Goal: Task Accomplishment & Management: Manage account settings

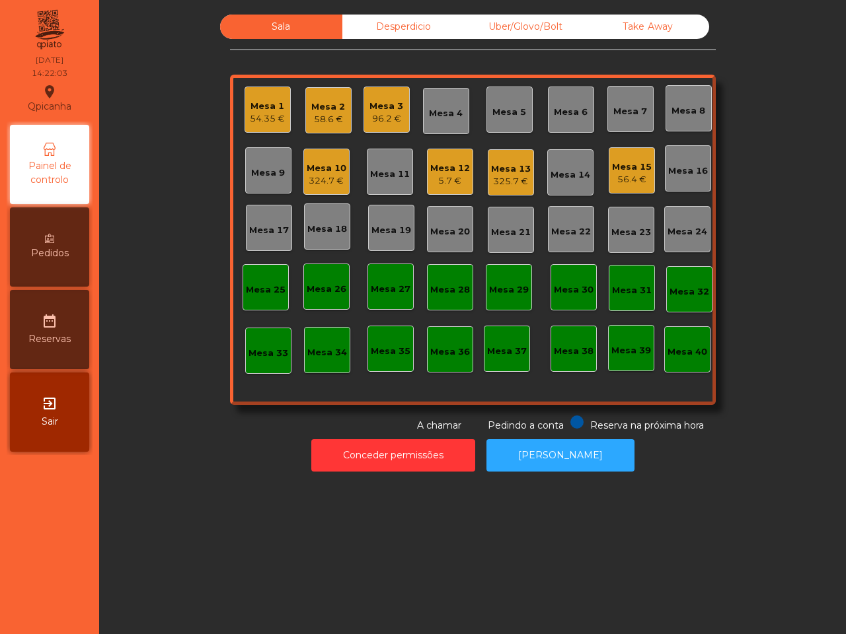
click at [318, 155] on div "Mesa 10 324.7 €" at bounding box center [326, 172] width 46 height 46
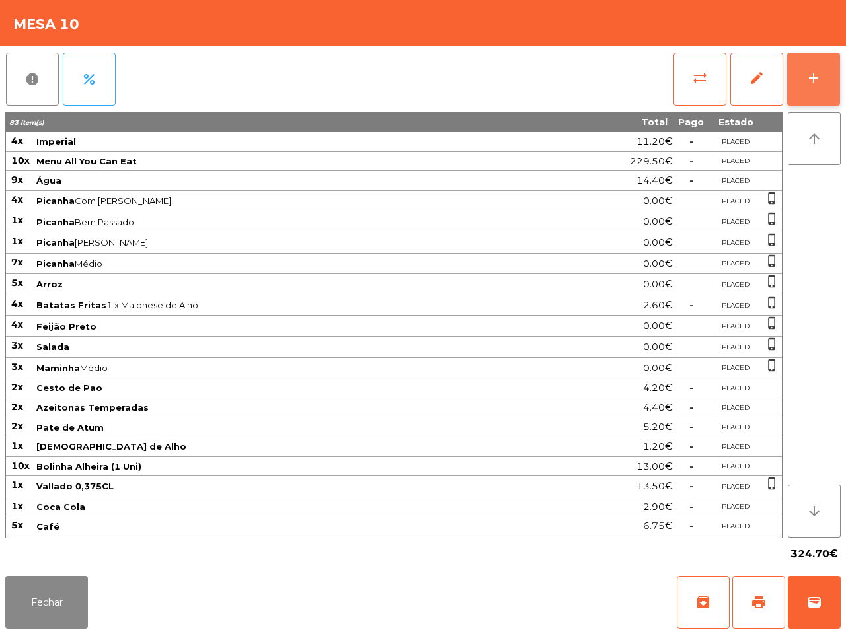
click at [807, 68] on button "add" at bounding box center [813, 79] width 53 height 53
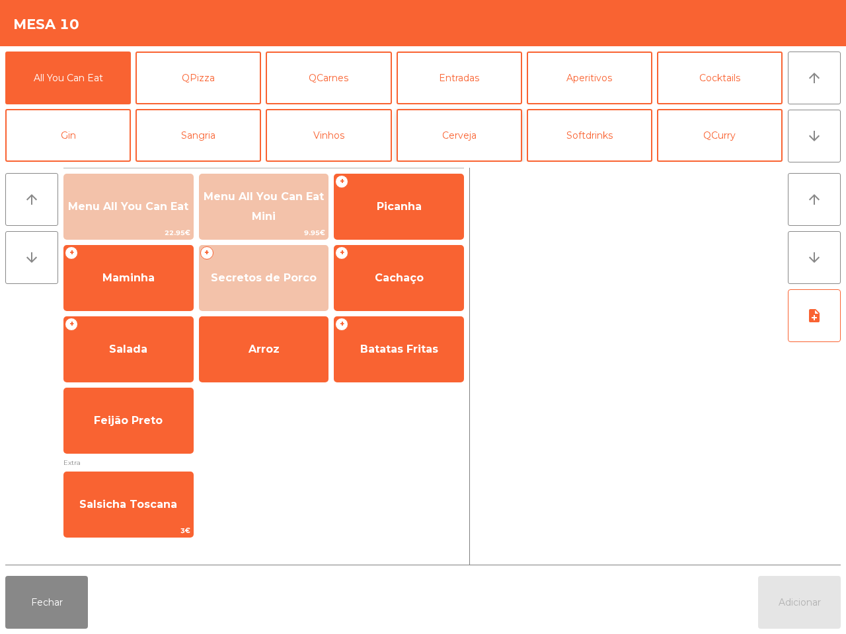
scroll to position [83, 0]
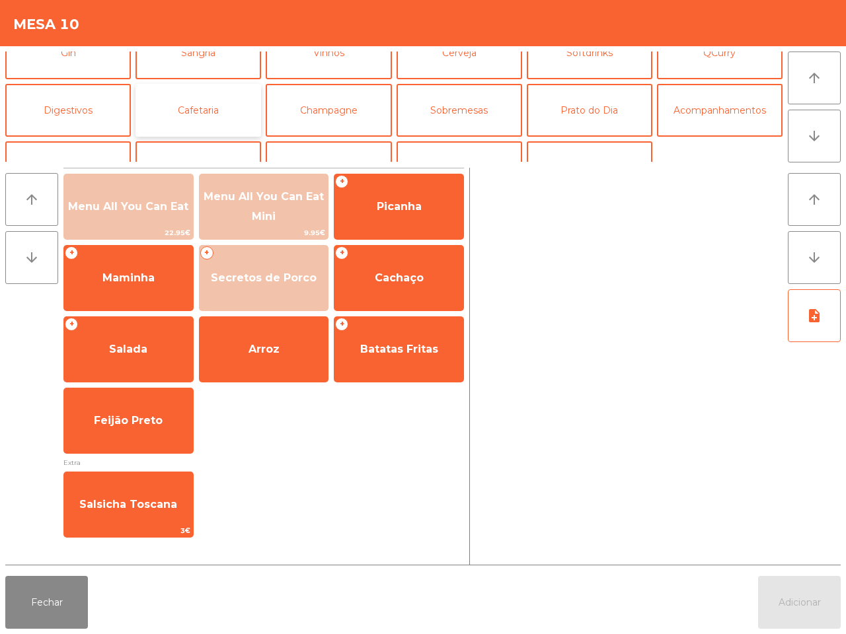
click at [196, 108] on button "Cafetaria" at bounding box center [198, 110] width 126 height 53
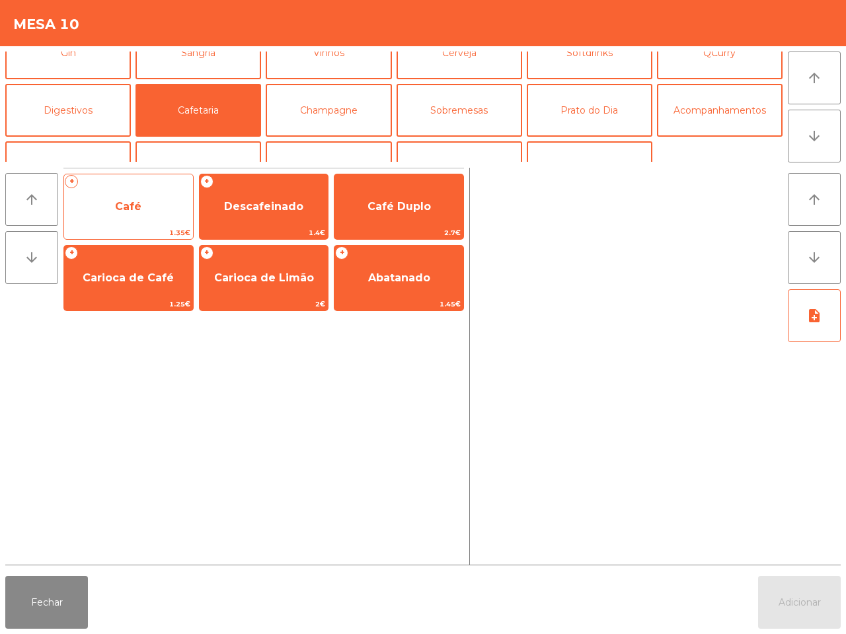
click at [161, 222] on span "Café" at bounding box center [128, 207] width 129 height 36
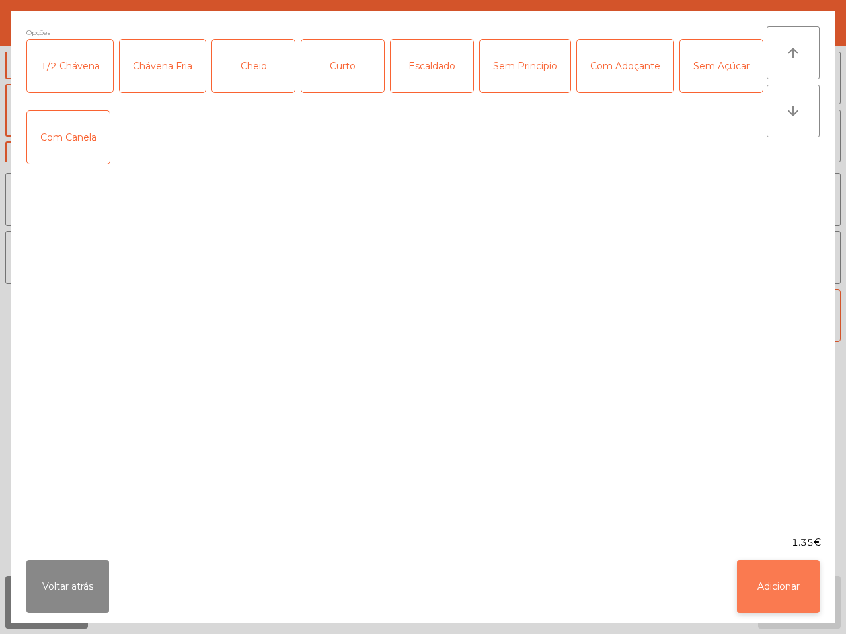
click at [766, 564] on button "Adicionar" at bounding box center [778, 586] width 83 height 53
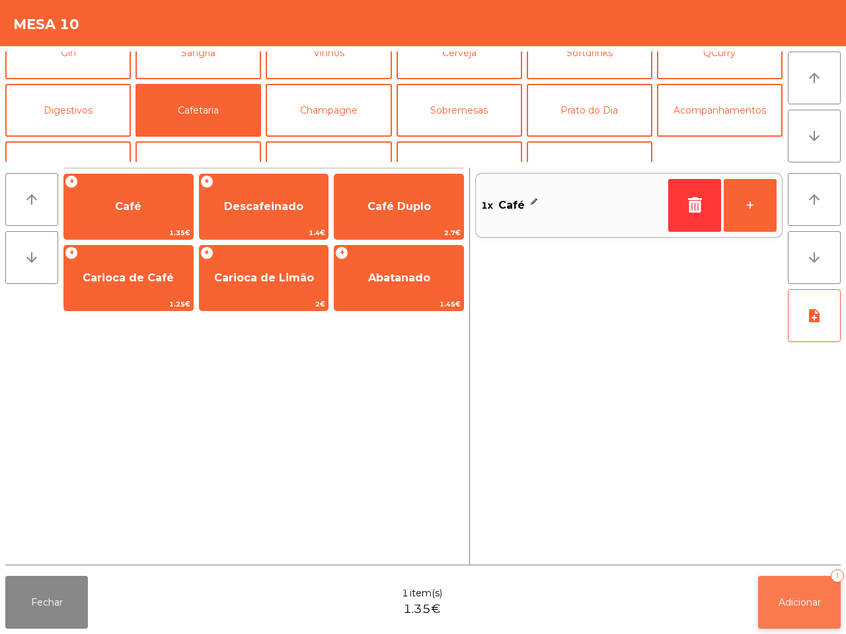
click at [801, 597] on span "Adicionar" at bounding box center [799, 603] width 42 height 12
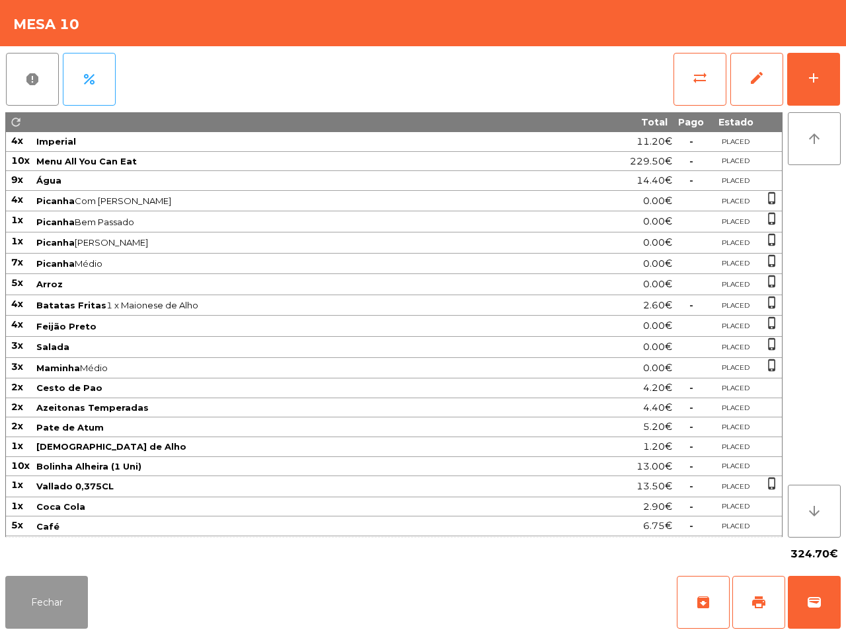
click at [47, 596] on button "Fechar" at bounding box center [46, 602] width 83 height 53
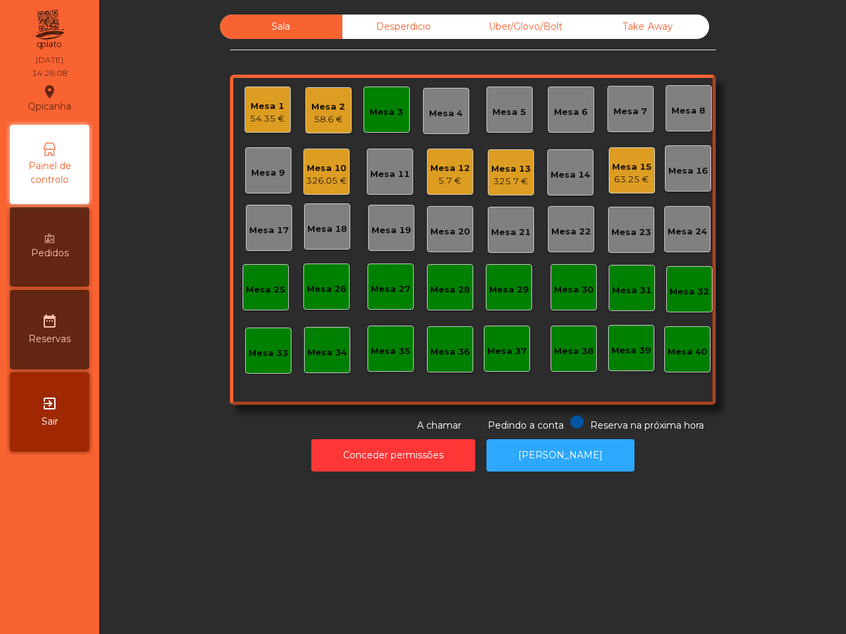
click at [14, 576] on nav "Qpicanha location_on [DATE] 14:26:08 Painel de controlo Pedidos date_range Rese…" at bounding box center [49, 317] width 99 height 634
click at [440, 169] on div "Mesa 12" at bounding box center [450, 168] width 40 height 13
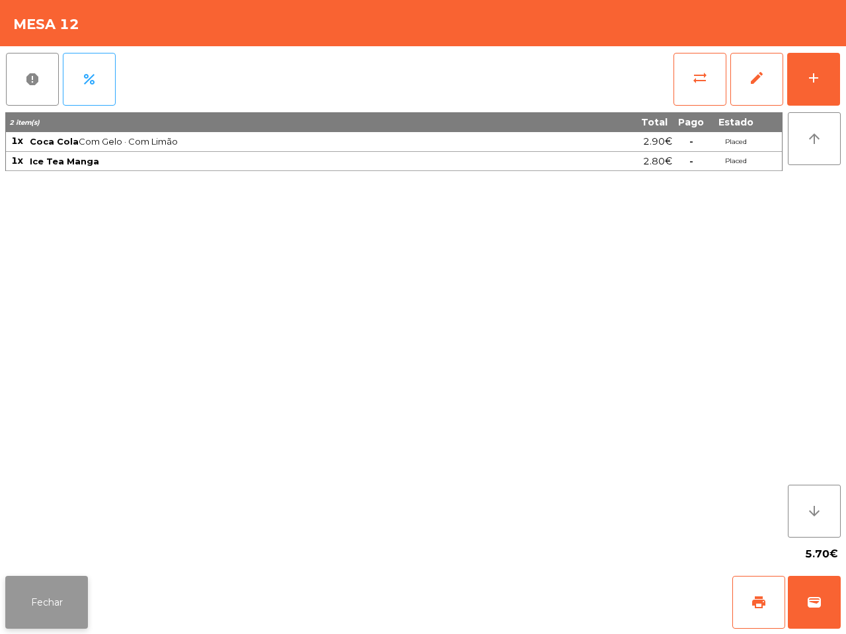
click at [48, 618] on button "Fechar" at bounding box center [46, 602] width 83 height 53
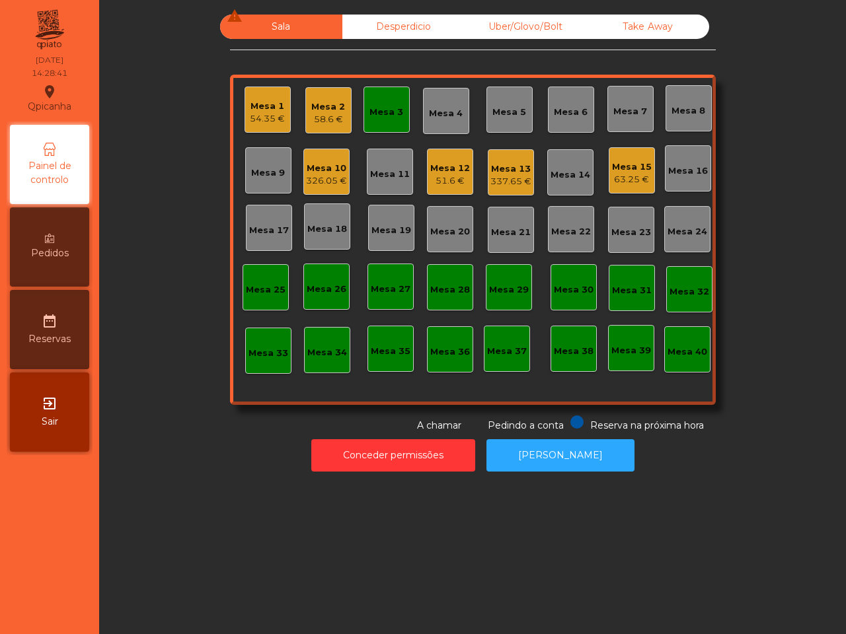
click at [305, 120] on div "Mesa 2 58.6 €" at bounding box center [328, 110] width 46 height 46
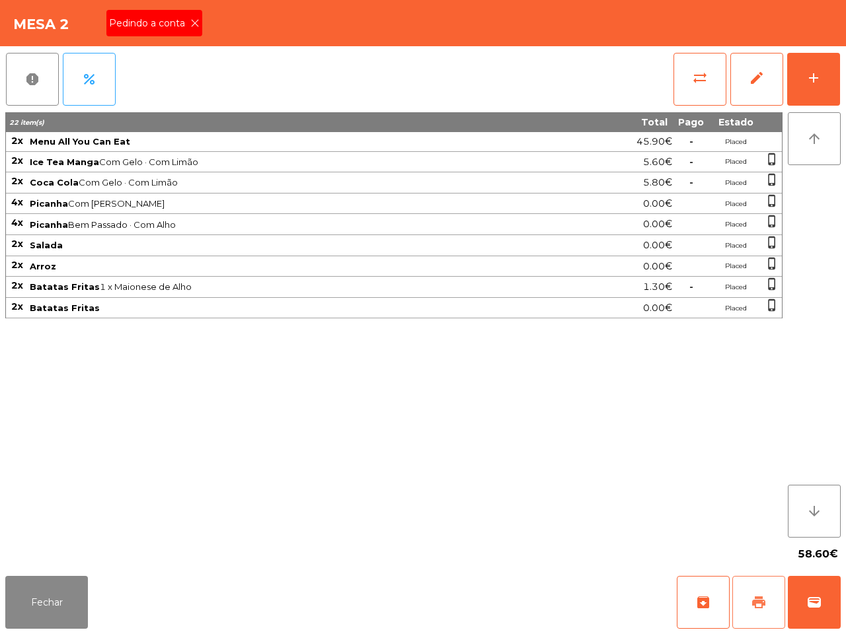
click at [764, 601] on span "print" at bounding box center [759, 603] width 16 height 16
drag, startPoint x: 403, startPoint y: 451, endPoint x: 355, endPoint y: 440, distance: 48.9
click at [394, 453] on div "22 item(s) Total Pago Estado 2x Menu All You Can Eat 45.90€ - Placed 2x Ice Tea…" at bounding box center [393, 325] width 777 height 426
click at [190, 23] on icon at bounding box center [194, 23] width 9 height 9
click at [59, 589] on button "Fechar" at bounding box center [46, 602] width 83 height 53
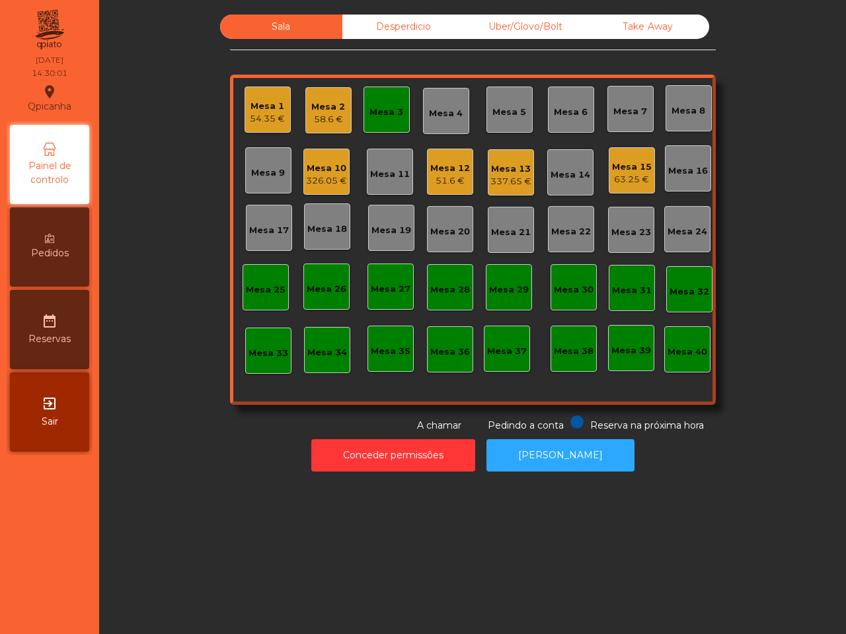
click at [447, 172] on div "Mesa 12" at bounding box center [450, 168] width 40 height 13
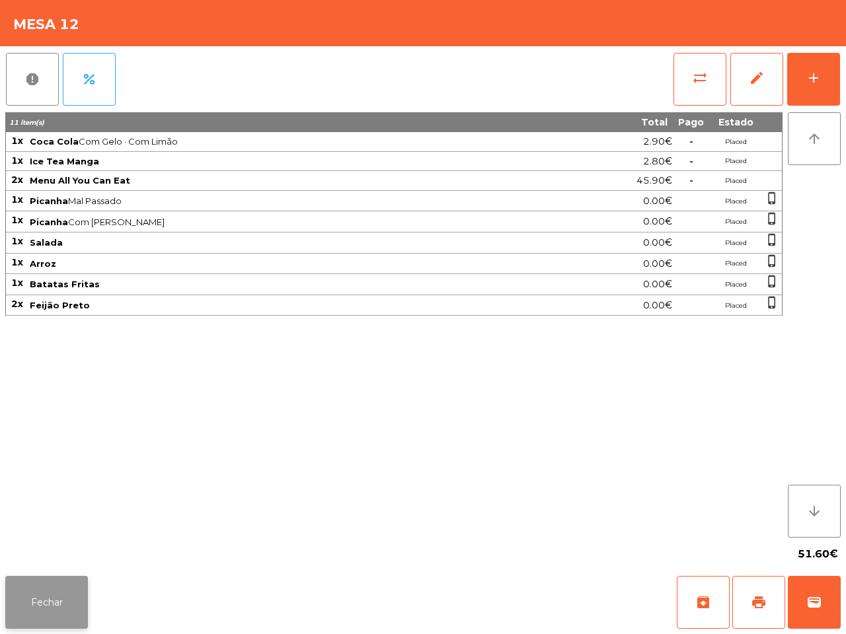
click at [78, 580] on button "Fechar" at bounding box center [46, 602] width 83 height 53
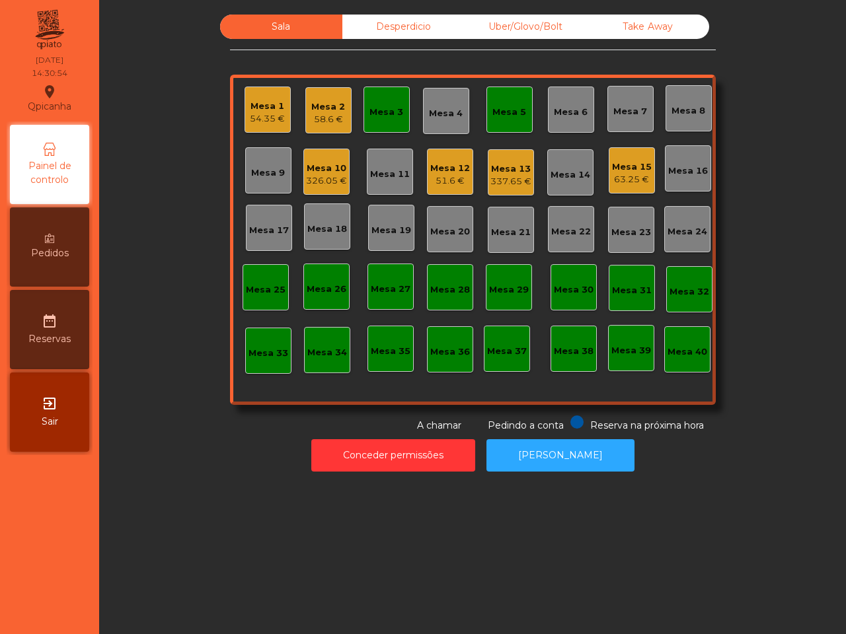
click at [322, 172] on div "Mesa 10" at bounding box center [326, 168] width 41 height 13
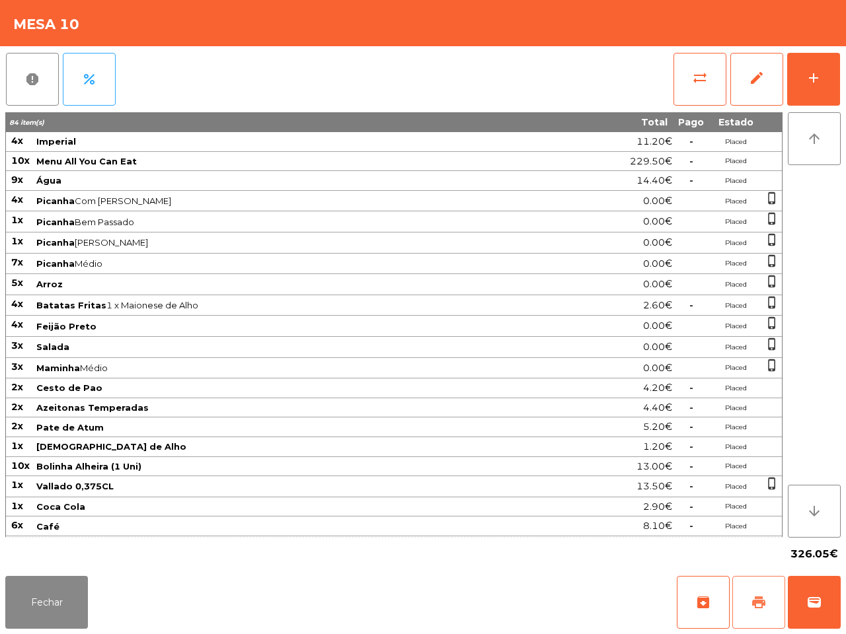
scroll to position [63, 0]
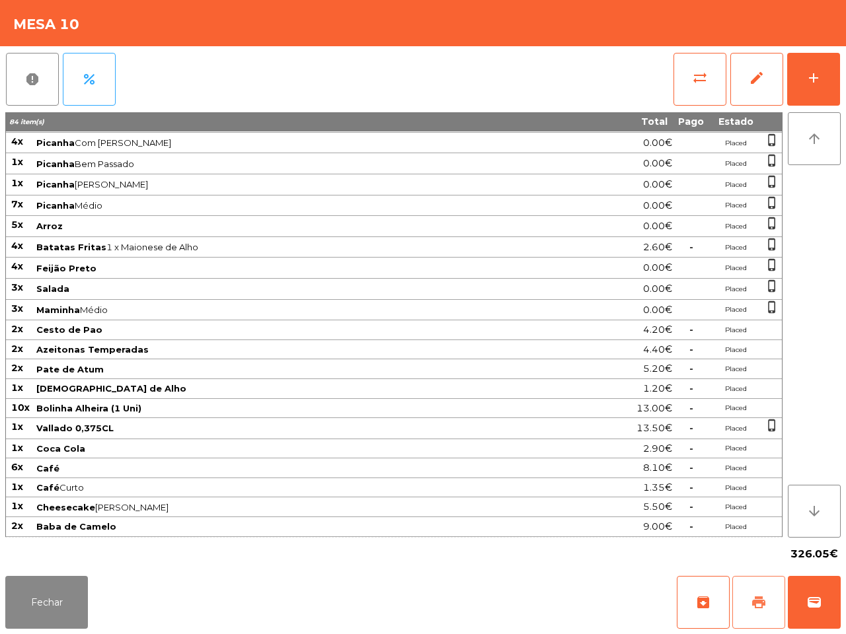
click at [755, 599] on span "print" at bounding box center [759, 603] width 16 height 16
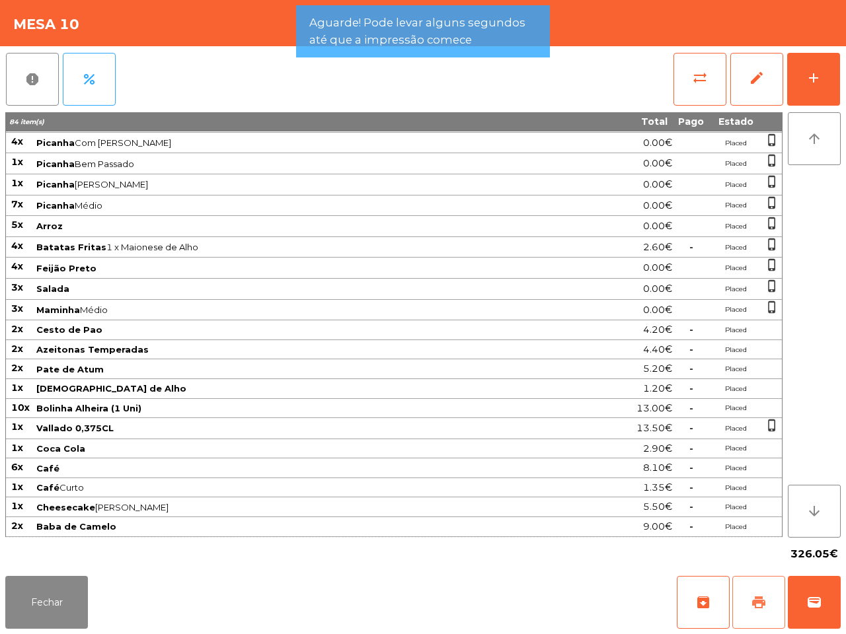
scroll to position [64, 0]
click at [61, 595] on button "Fechar" at bounding box center [46, 602] width 83 height 53
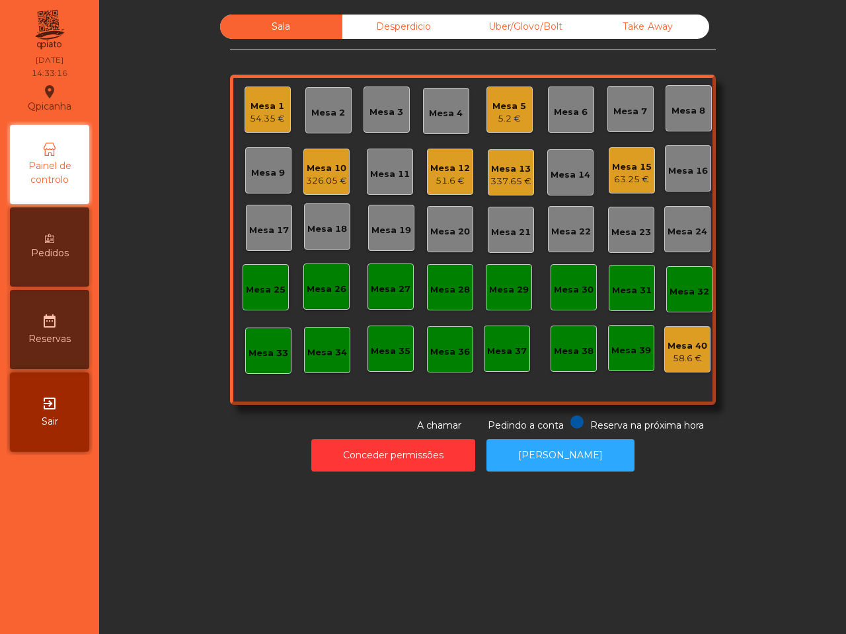
click at [500, 172] on div "Mesa 13" at bounding box center [510, 169] width 41 height 13
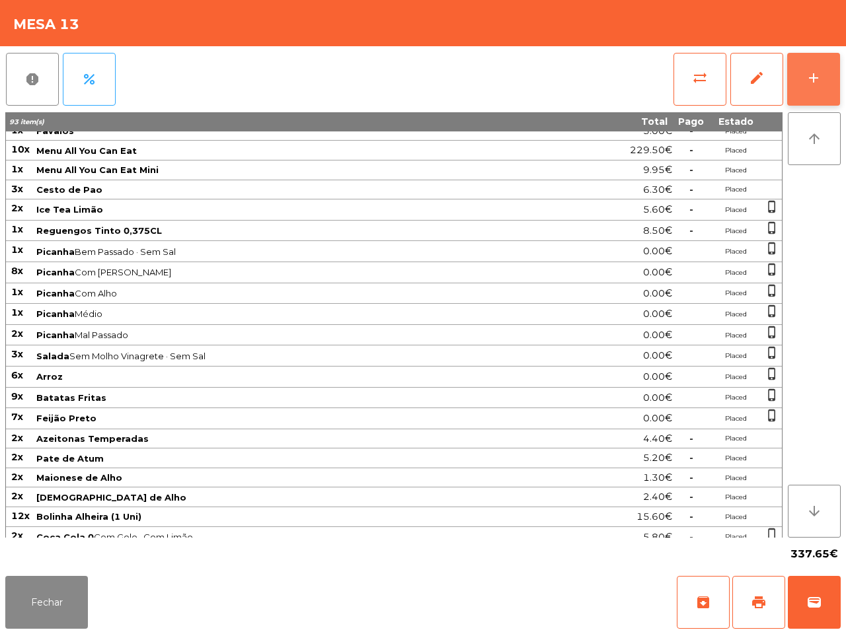
scroll to position [128, 0]
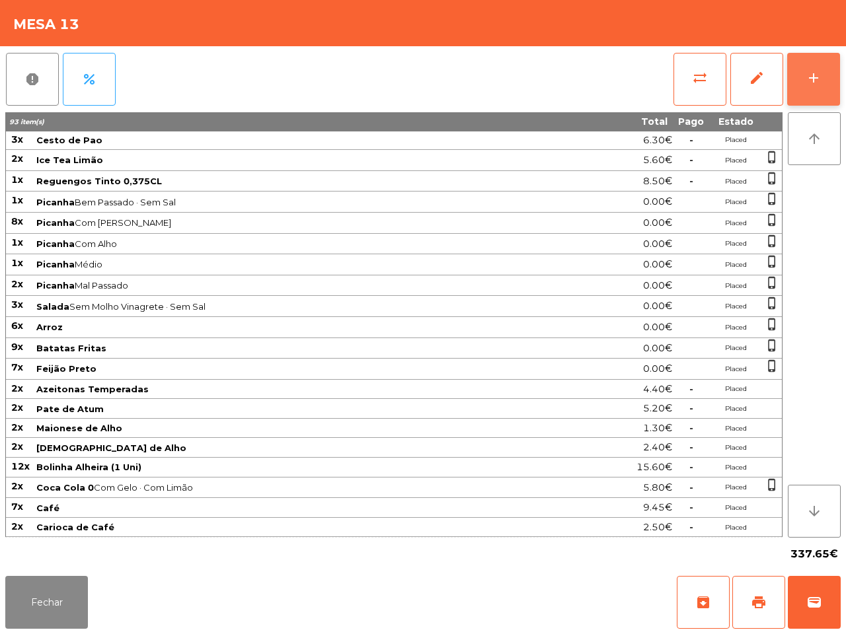
click at [811, 73] on div "add" at bounding box center [813, 78] width 16 height 16
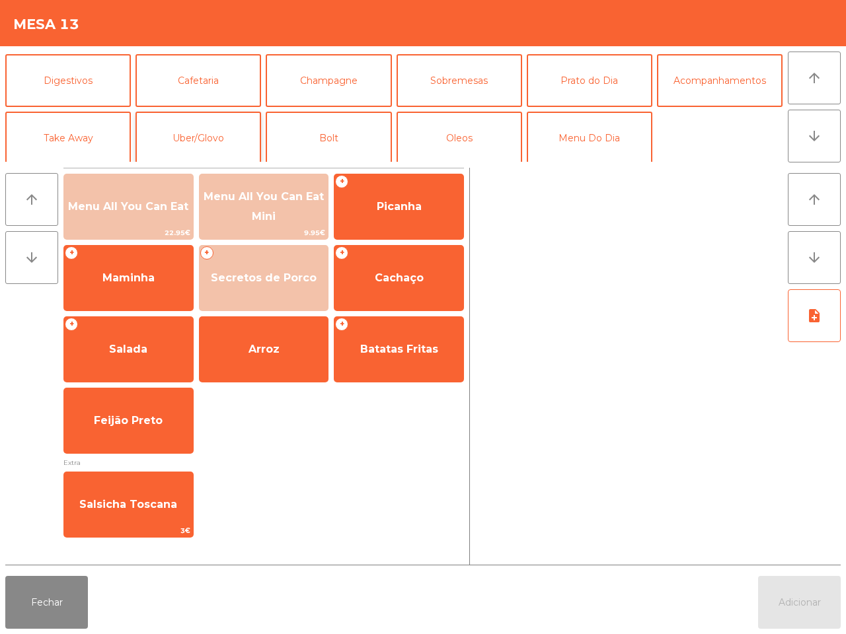
scroll to position [114, 0]
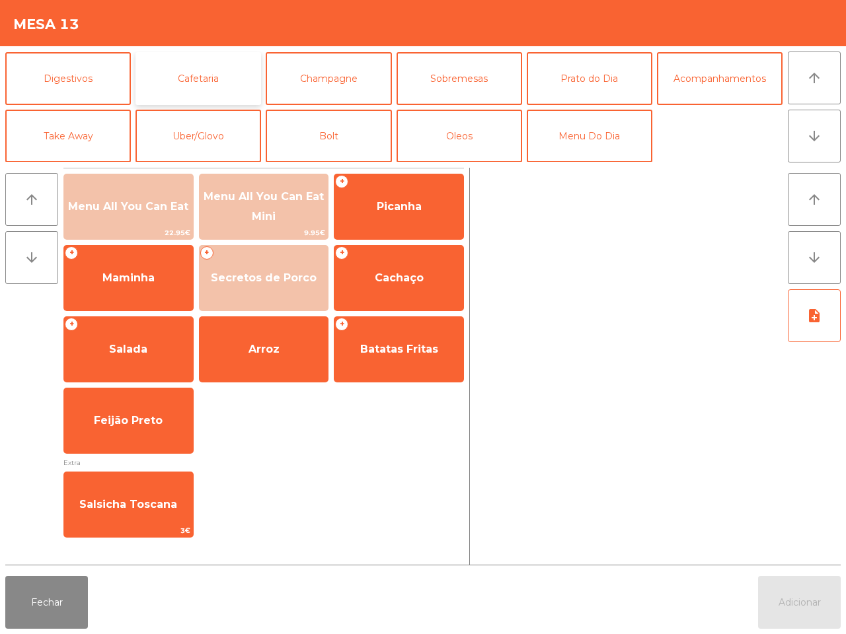
click at [222, 78] on button "Cafetaria" at bounding box center [198, 78] width 126 height 53
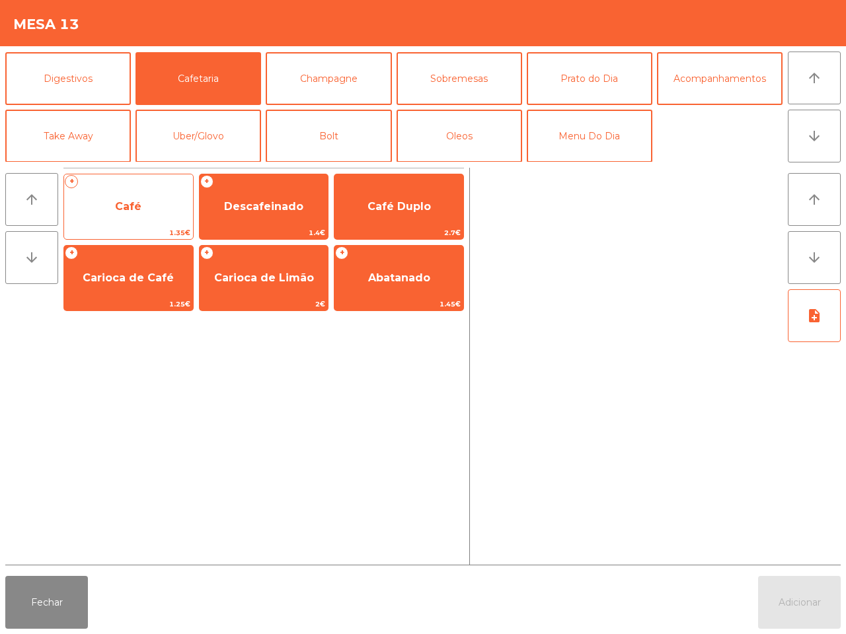
click at [170, 202] on span "Café" at bounding box center [128, 207] width 129 height 36
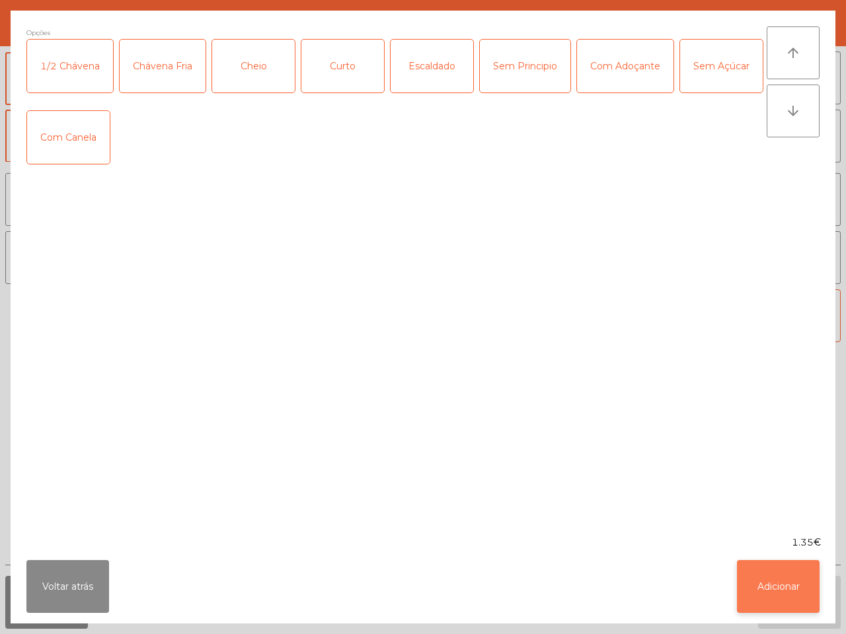
click at [764, 579] on button "Adicionar" at bounding box center [778, 586] width 83 height 53
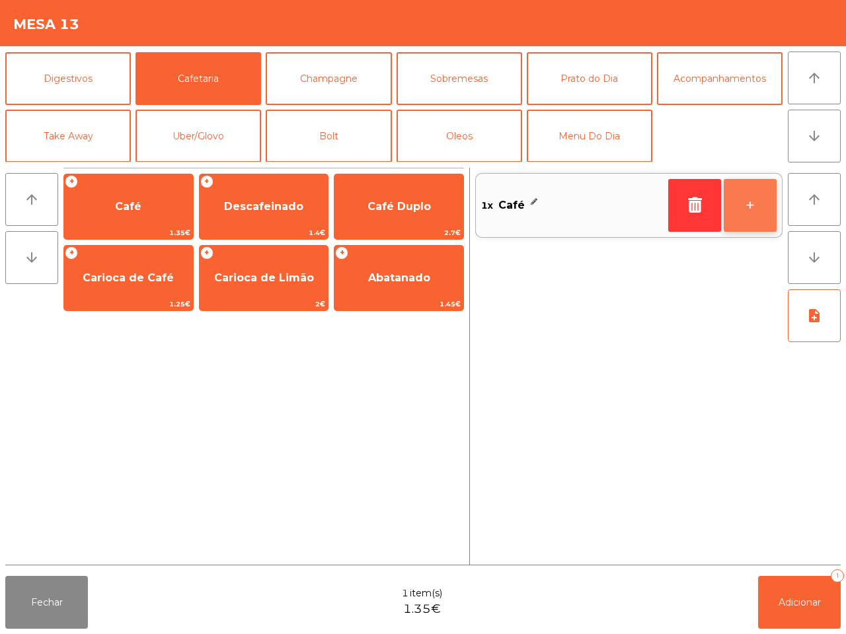
click at [751, 215] on button "+" at bounding box center [750, 205] width 53 height 53
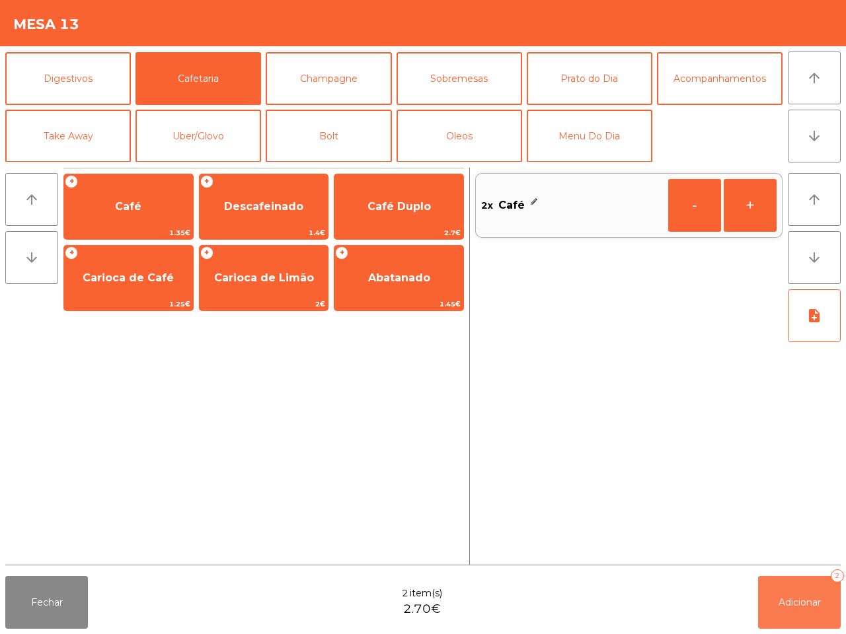
click at [797, 587] on button "Adicionar 2" at bounding box center [799, 602] width 83 height 53
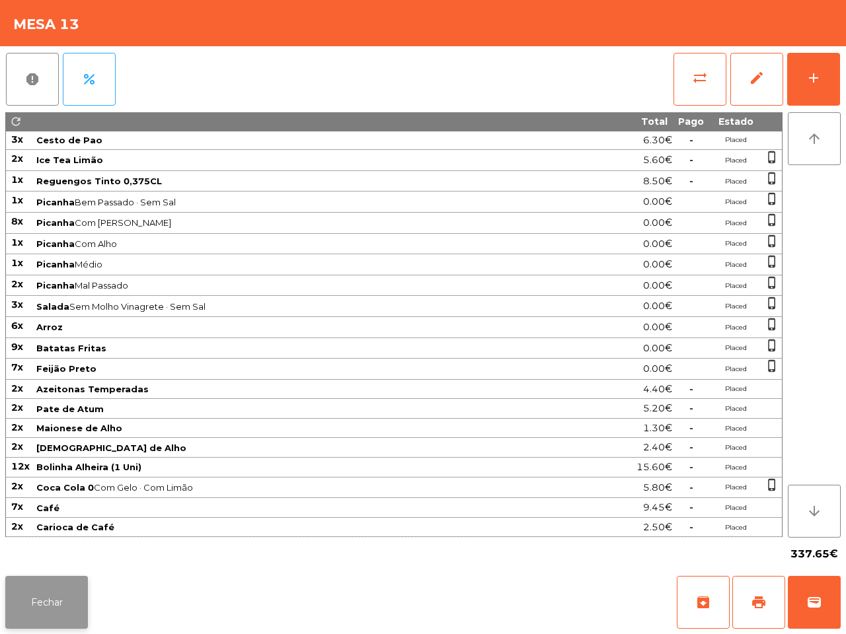
click at [66, 588] on button "Fechar" at bounding box center [46, 602] width 83 height 53
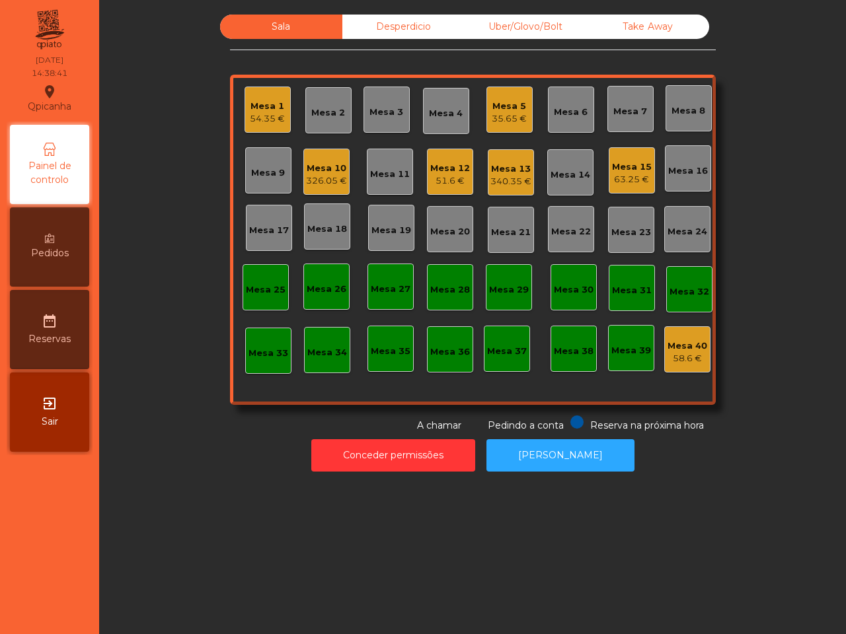
drag, startPoint x: 134, startPoint y: 536, endPoint x: 157, endPoint y: 520, distance: 28.0
click at [137, 537] on div "Sala Desperdicio Uber/Glovo/Bolt Take Away Mesa 1 54.35 € Mesa 2 Mesa 3 Mesa 4 …" at bounding box center [472, 317] width 747 height 634
click at [636, 180] on div "63.25 €" at bounding box center [632, 179] width 40 height 13
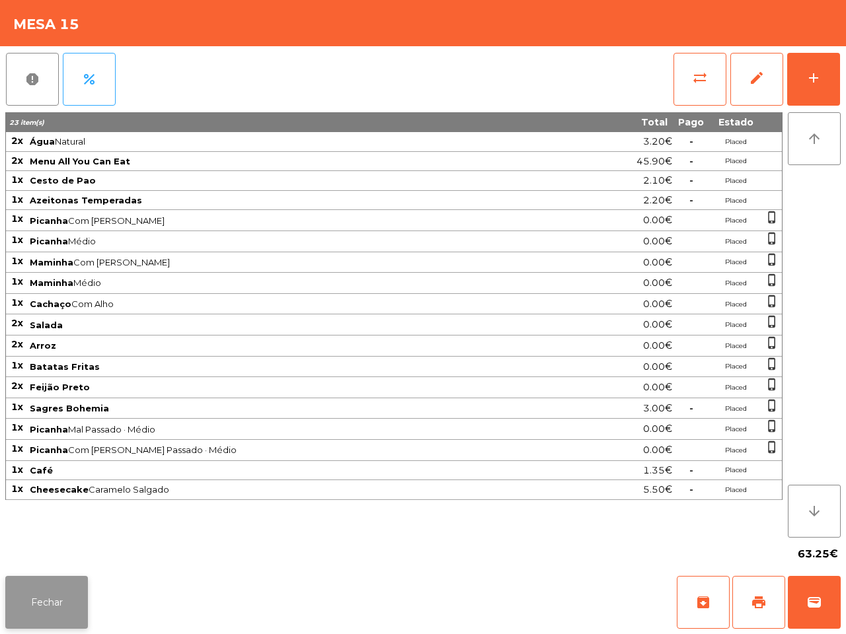
drag, startPoint x: 0, startPoint y: 626, endPoint x: 17, endPoint y: 628, distance: 16.6
click at [10, 631] on div "Fechar archive print wallet" at bounding box center [423, 602] width 846 height 63
click at [54, 608] on button "Fechar" at bounding box center [46, 602] width 83 height 53
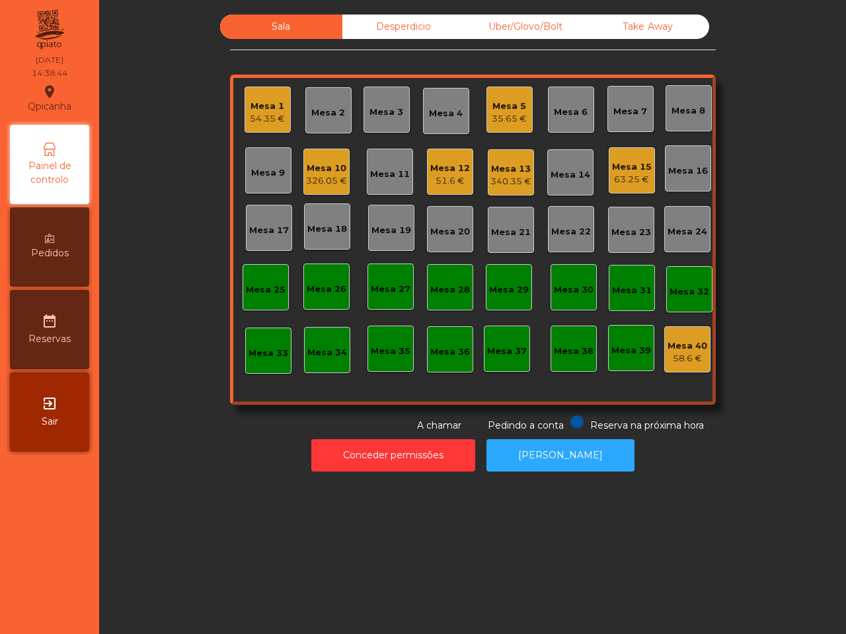
click at [324, 167] on div "Mesa 10" at bounding box center [326, 168] width 41 height 13
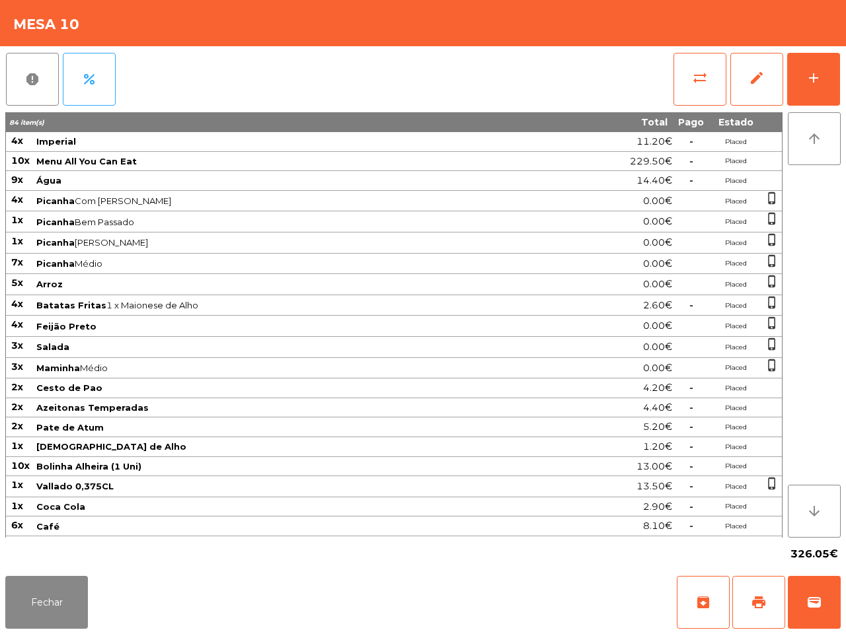
click at [805, 630] on div "Fechar archive print wallet" at bounding box center [423, 602] width 846 height 63
click at [796, 610] on button "wallet" at bounding box center [814, 602] width 53 height 53
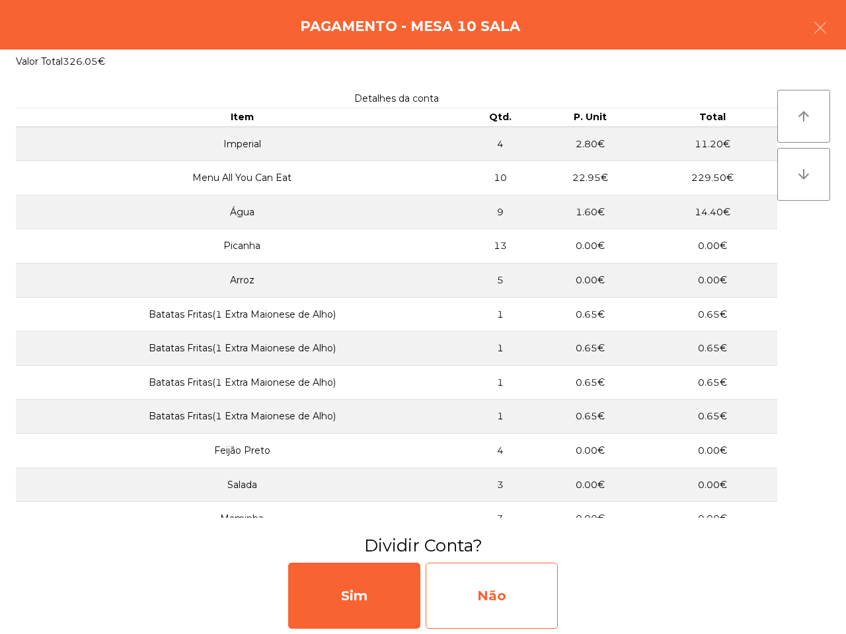
click at [515, 589] on div "Não" at bounding box center [492, 596] width 132 height 66
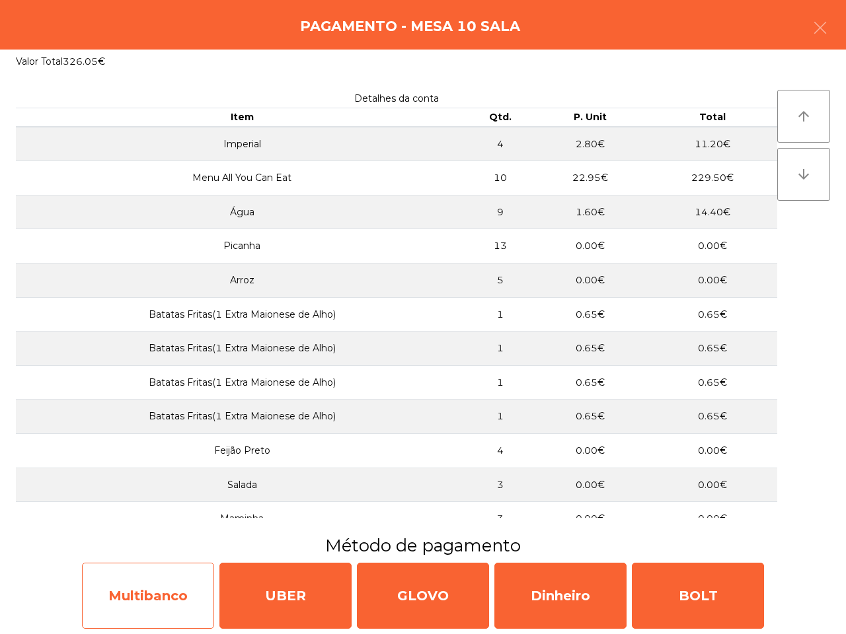
click at [190, 592] on div "Multibanco" at bounding box center [148, 596] width 132 height 66
select select "**"
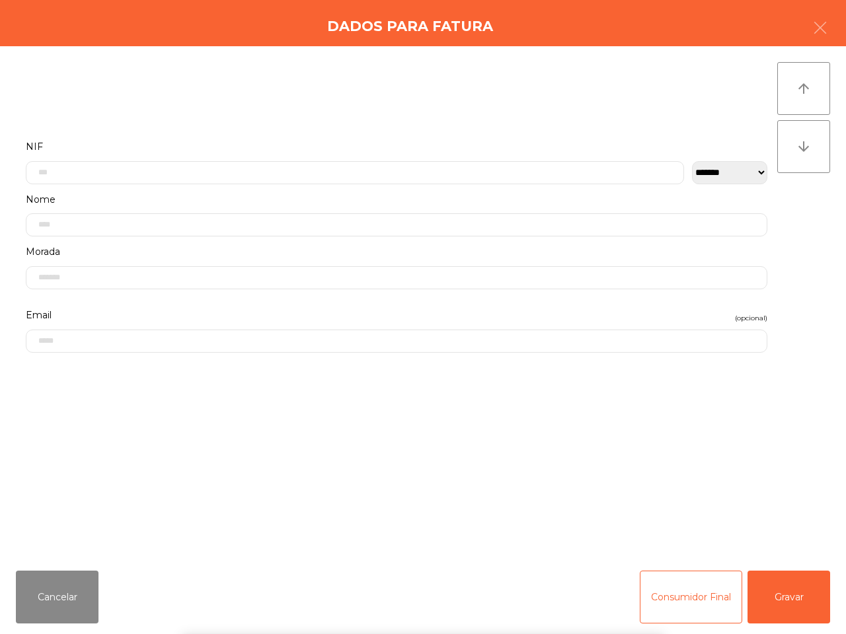
click at [344, 173] on input "text" at bounding box center [355, 172] width 658 height 23
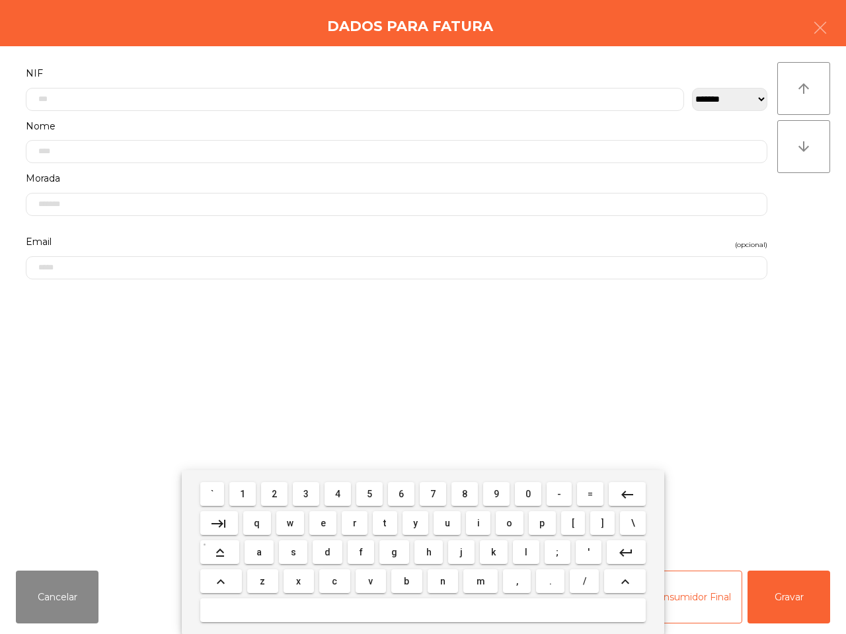
scroll to position [74, 0]
click at [367, 496] on span "5" at bounding box center [369, 494] width 5 height 11
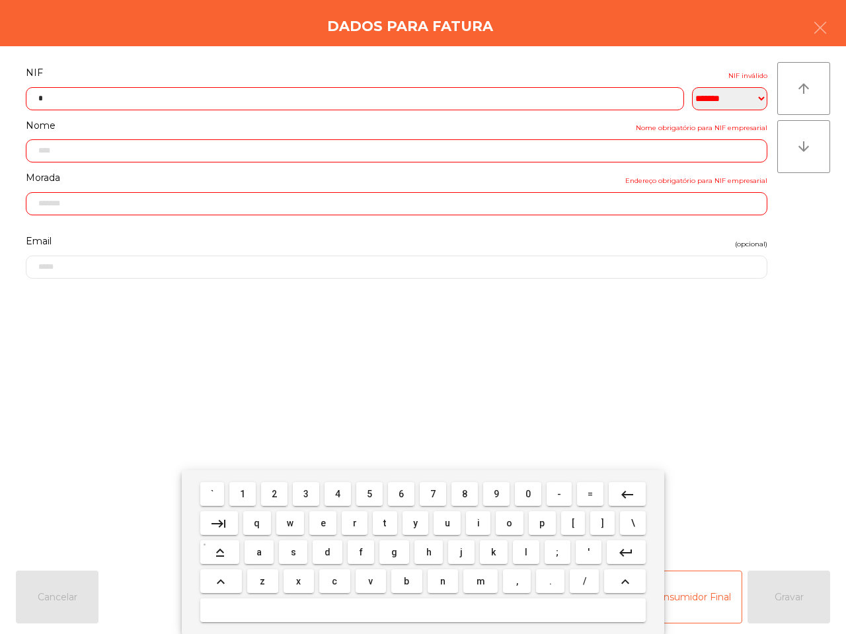
click at [525, 490] on span "0" at bounding box center [527, 494] width 5 height 11
click at [496, 490] on span "9" at bounding box center [496, 494] width 5 height 11
drag, startPoint x: 239, startPoint y: 487, endPoint x: 256, endPoint y: 496, distance: 20.1
click at [239, 487] on button "1" at bounding box center [242, 494] width 26 height 24
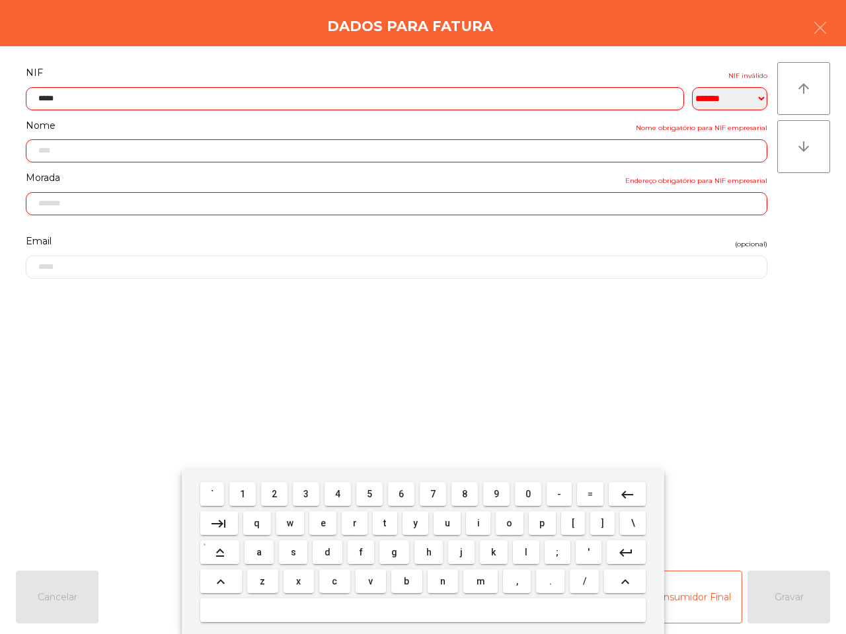
click at [276, 493] on span "2" at bounding box center [274, 494] width 5 height 11
click at [404, 493] on button "6" at bounding box center [401, 494] width 26 height 24
click at [339, 493] on span "4" at bounding box center [337, 494] width 5 height 11
click at [367, 492] on span "5" at bounding box center [369, 494] width 5 height 11
type input "*********"
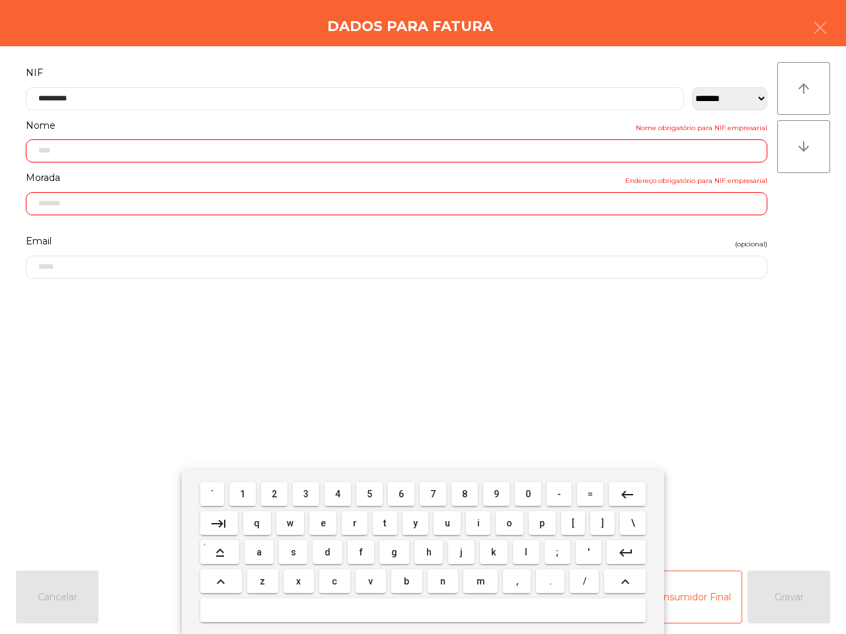
type input "**********"
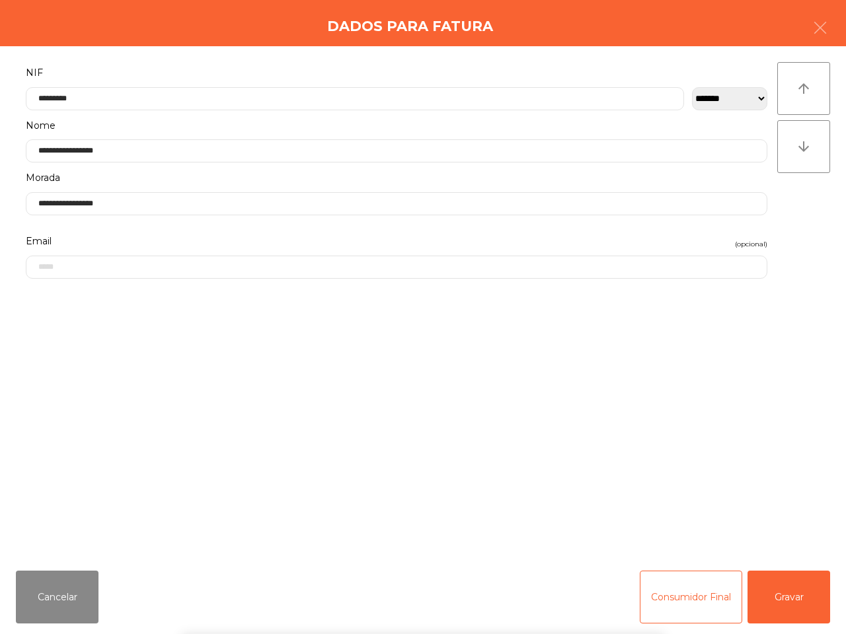
click at [794, 589] on div "` 1 2 3 4 5 6 7 8 9 0 - = keyboard_backspace keyboard_tab q w e r t y u i o p […" at bounding box center [423, 552] width 846 height 164
click at [798, 598] on button "Gravar" at bounding box center [788, 597] width 83 height 53
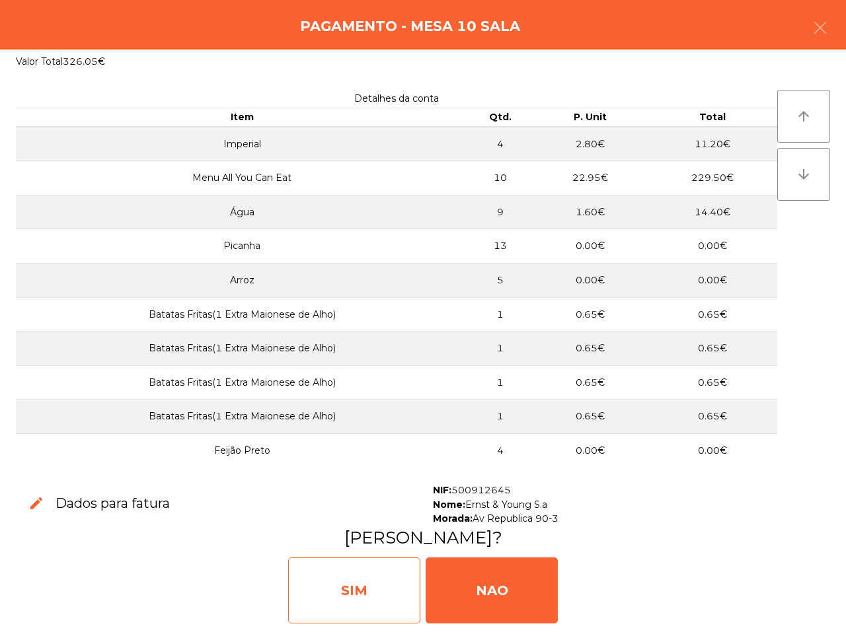
click at [378, 589] on div "SIM" at bounding box center [354, 591] width 132 height 66
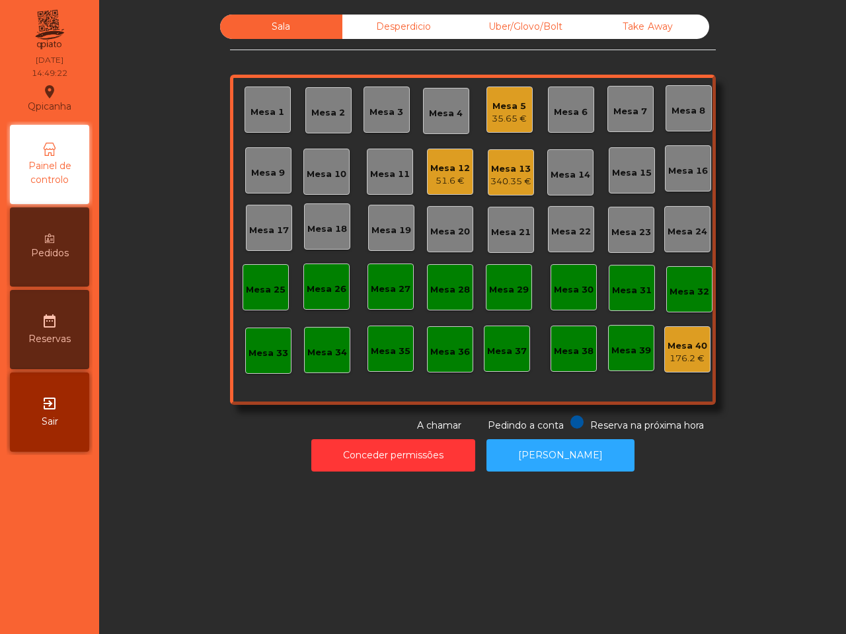
click at [504, 114] on div "35.65 €" at bounding box center [509, 118] width 35 height 13
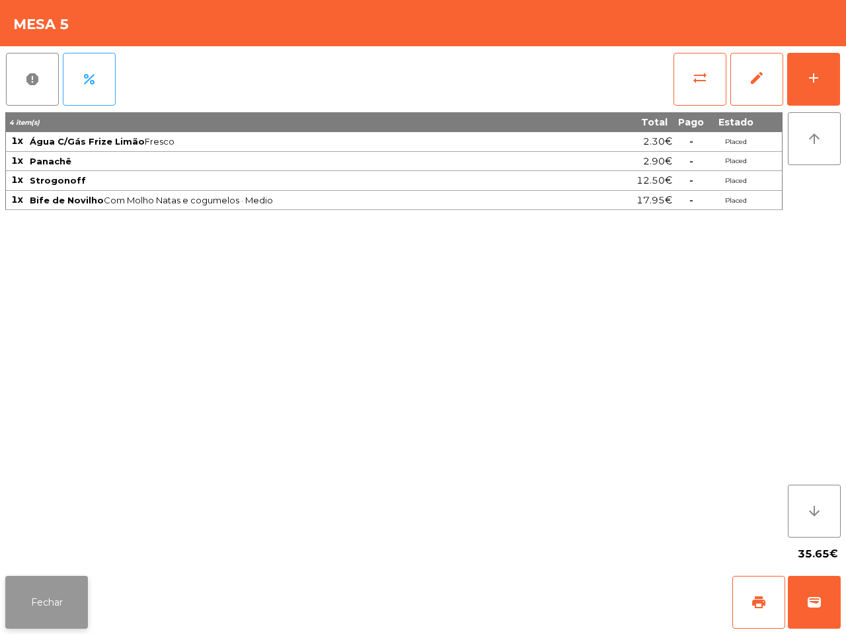
click at [71, 592] on button "Fechar" at bounding box center [46, 602] width 83 height 53
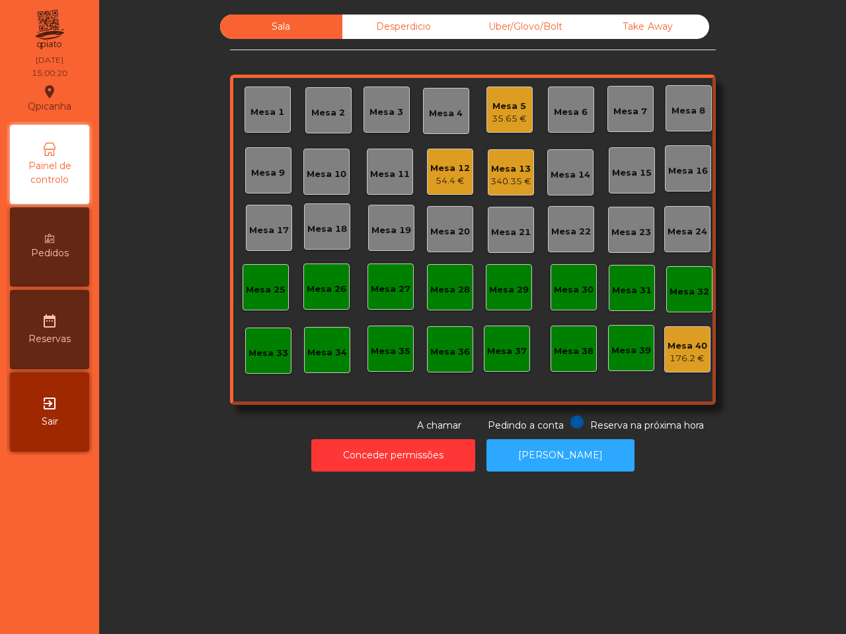
click at [507, 113] on div "35.65 €" at bounding box center [509, 118] width 35 height 13
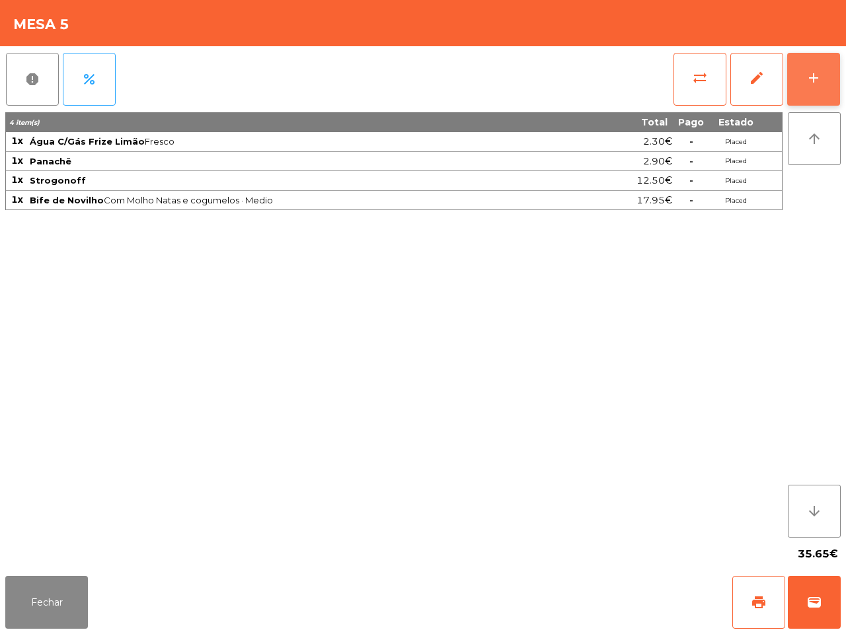
click at [810, 93] on button "add" at bounding box center [813, 79] width 53 height 53
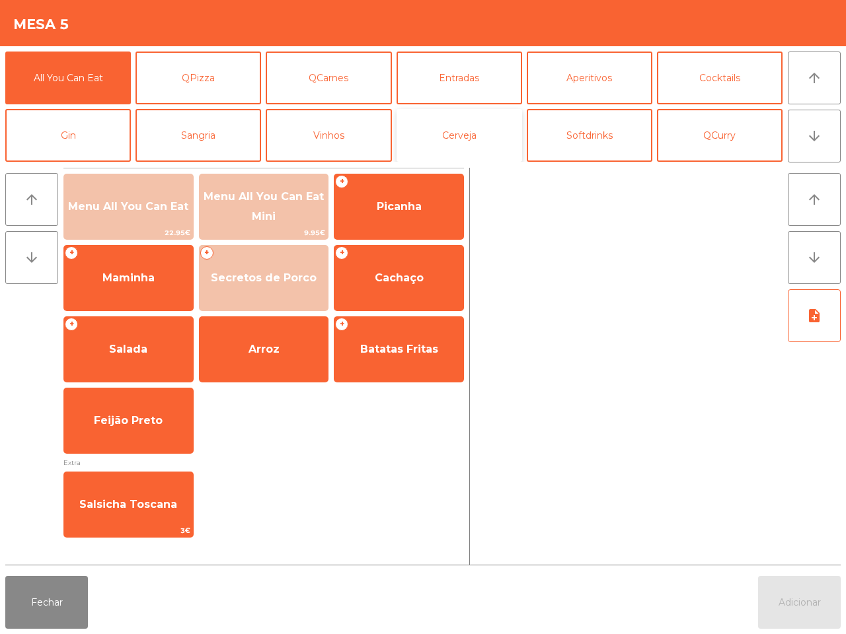
click at [472, 140] on button "Cerveja" at bounding box center [459, 135] width 126 height 53
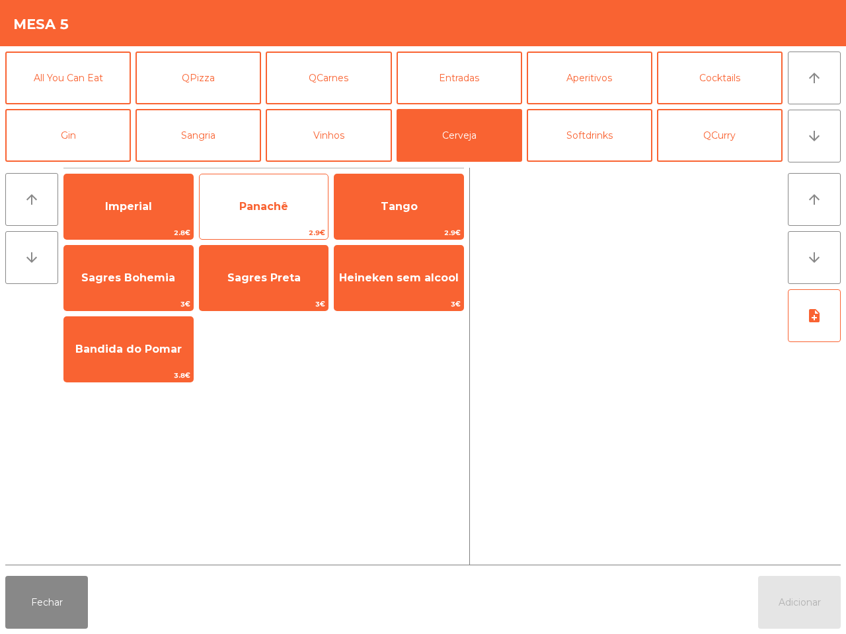
click at [256, 182] on div "Panachê 2.9€" at bounding box center [264, 207] width 130 height 66
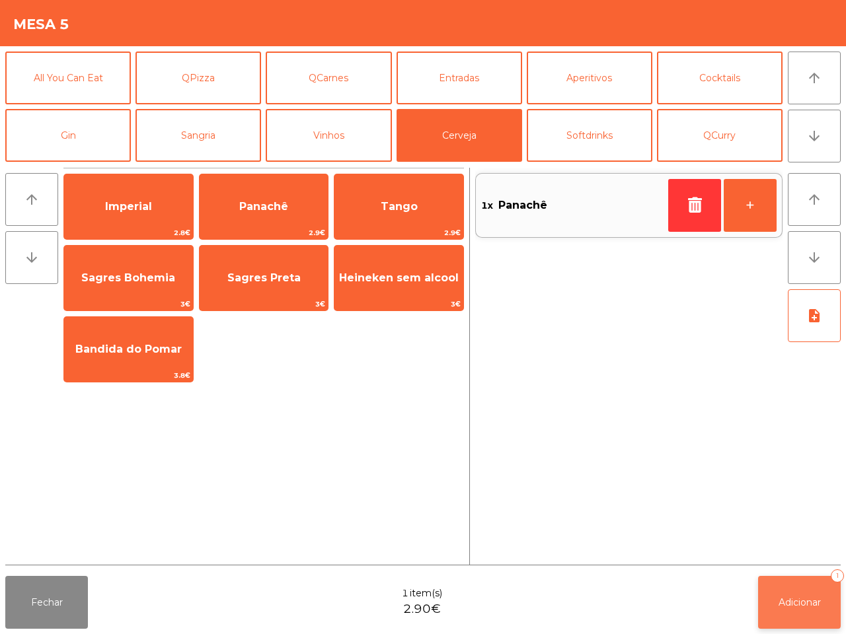
click at [790, 605] on span "Adicionar" at bounding box center [799, 603] width 42 height 12
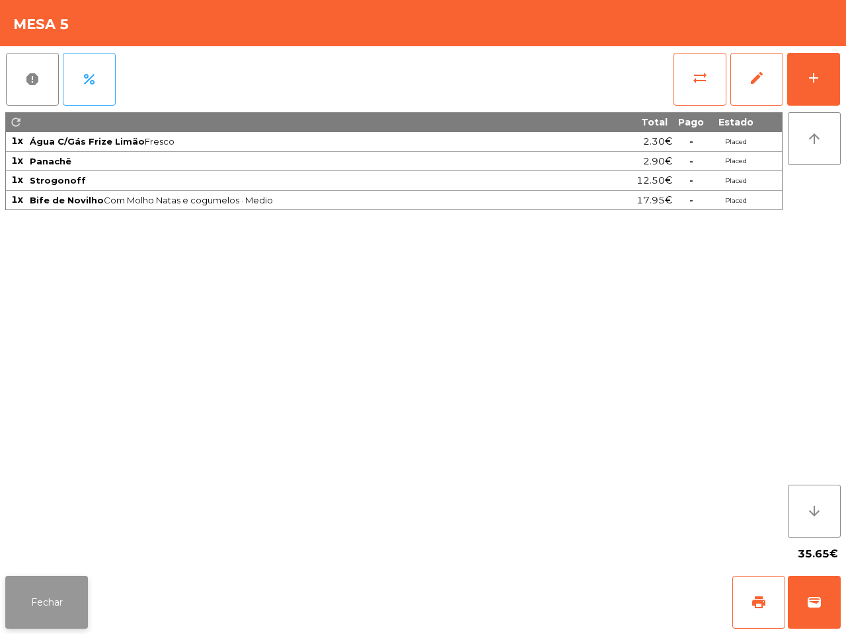
click at [56, 589] on button "Fechar" at bounding box center [46, 602] width 83 height 53
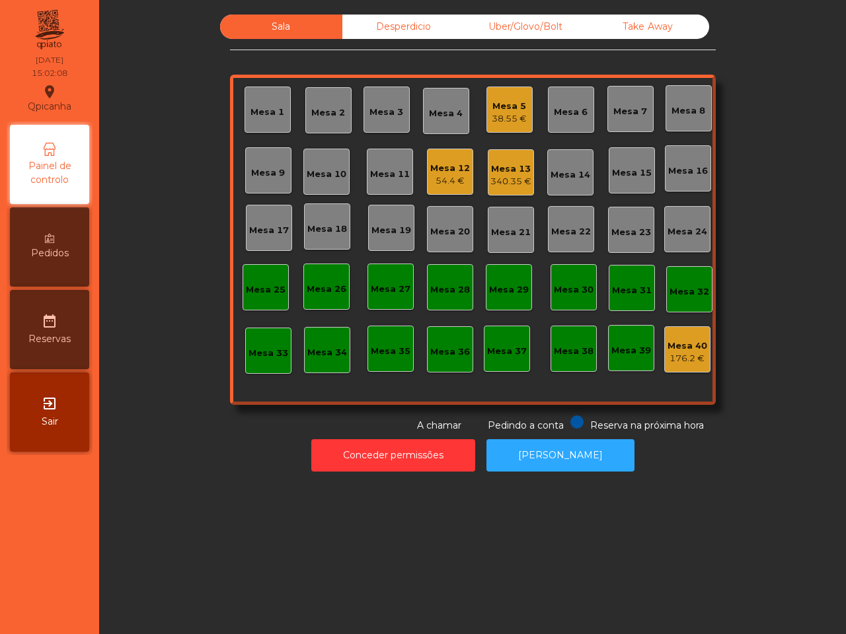
click at [248, 570] on div "Sala Desperdicio Uber/Glovo/Bolt Take Away Mesa 1 Mesa 2 Mesa 3 Mesa 4 Mesa 5 3…" at bounding box center [472, 317] width 747 height 634
click at [506, 183] on div "340.35 €" at bounding box center [510, 181] width 41 height 13
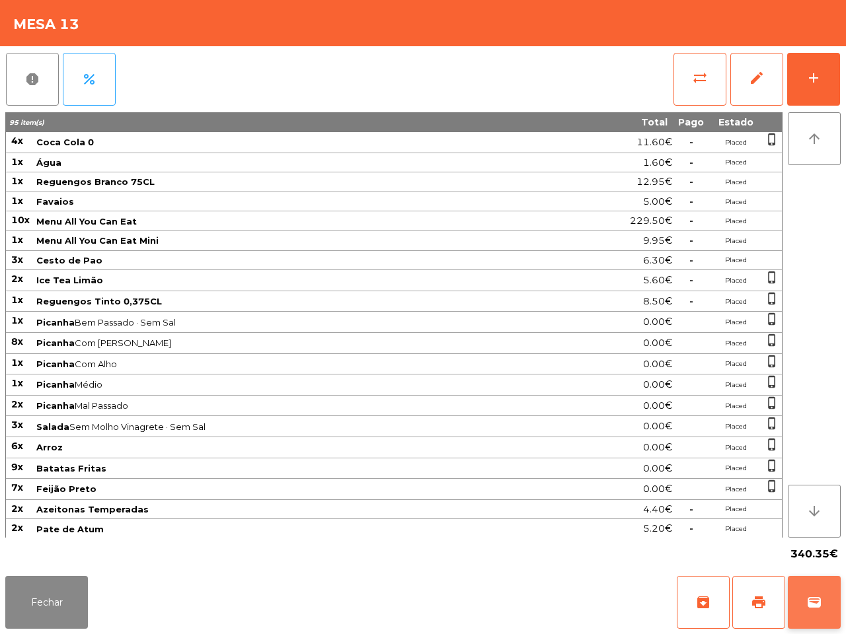
click at [828, 612] on button "wallet" at bounding box center [814, 602] width 53 height 53
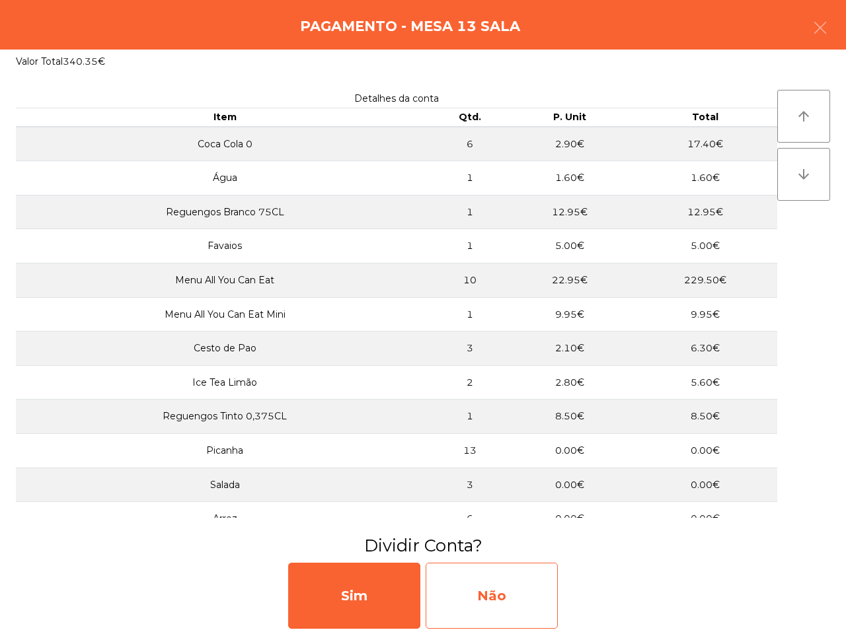
click at [538, 593] on div "Não" at bounding box center [492, 596] width 132 height 66
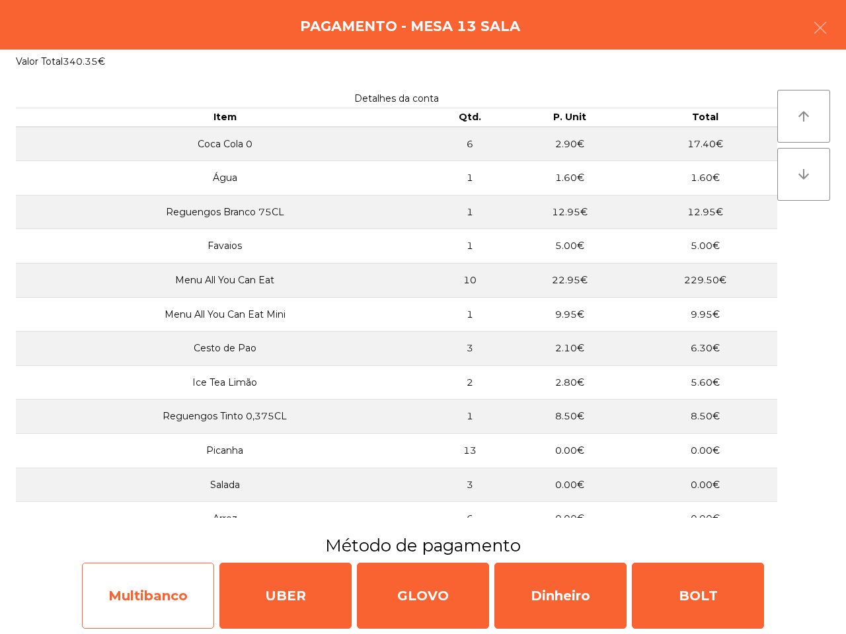
click at [145, 599] on div "Multibanco" at bounding box center [148, 596] width 132 height 66
select select "**"
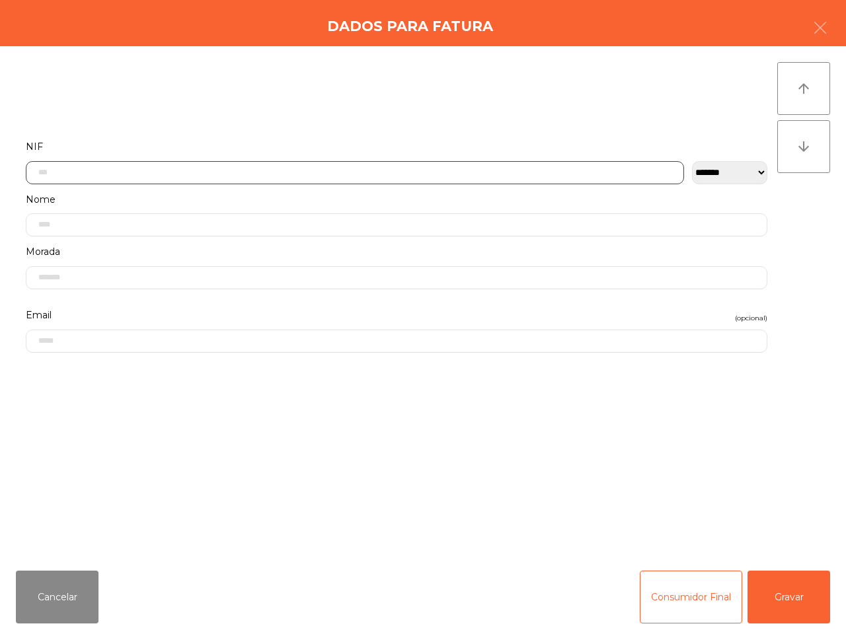
click at [325, 161] on input "text" at bounding box center [355, 172] width 658 height 23
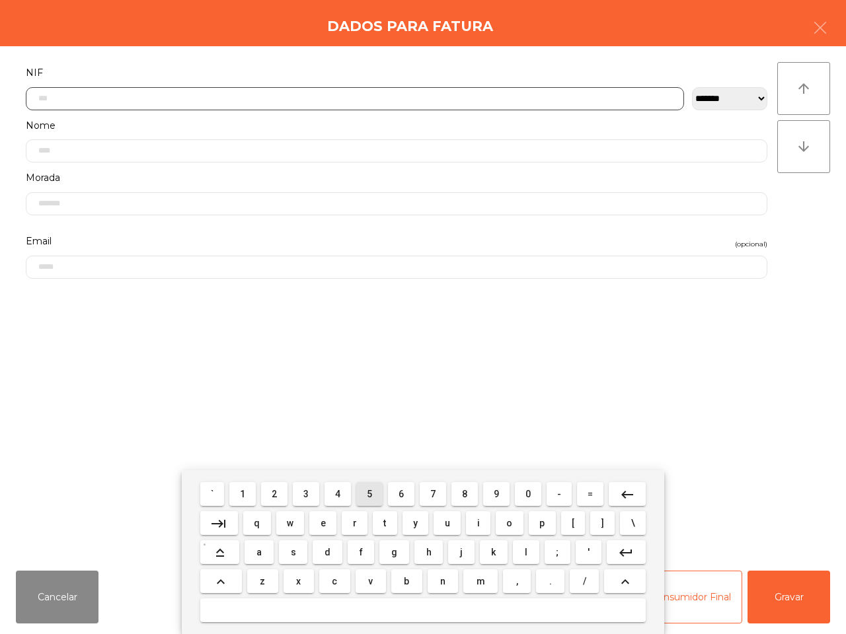
click at [374, 494] on button "5" at bounding box center [369, 494] width 26 height 24
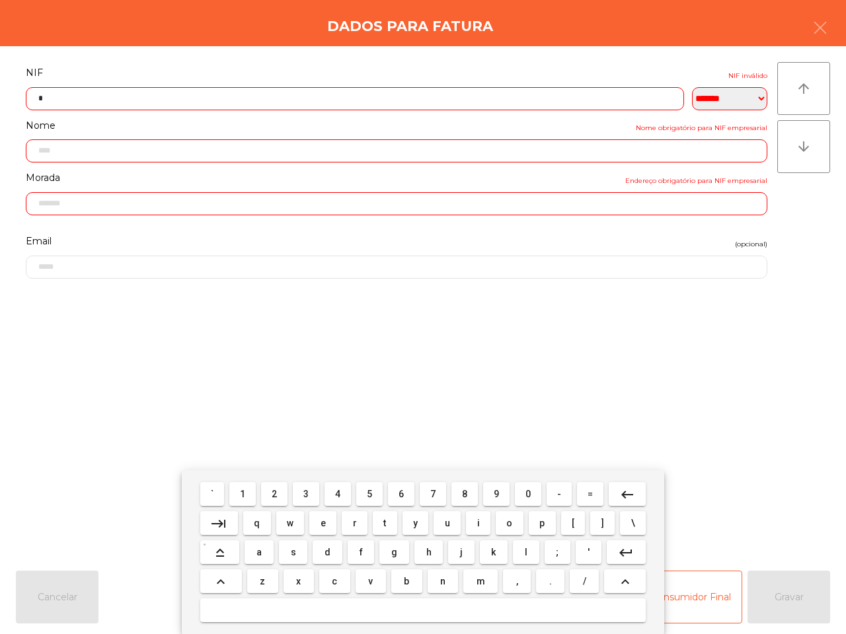
click at [544, 494] on mat-keyboard-key "-" at bounding box center [559, 494] width 30 height 29
click at [530, 496] on button "0" at bounding box center [528, 494] width 26 height 24
click at [271, 494] on button "2" at bounding box center [274, 494] width 26 height 24
click at [462, 497] on span "8" at bounding box center [464, 494] width 5 height 11
click at [337, 493] on span "4" at bounding box center [337, 494] width 5 height 11
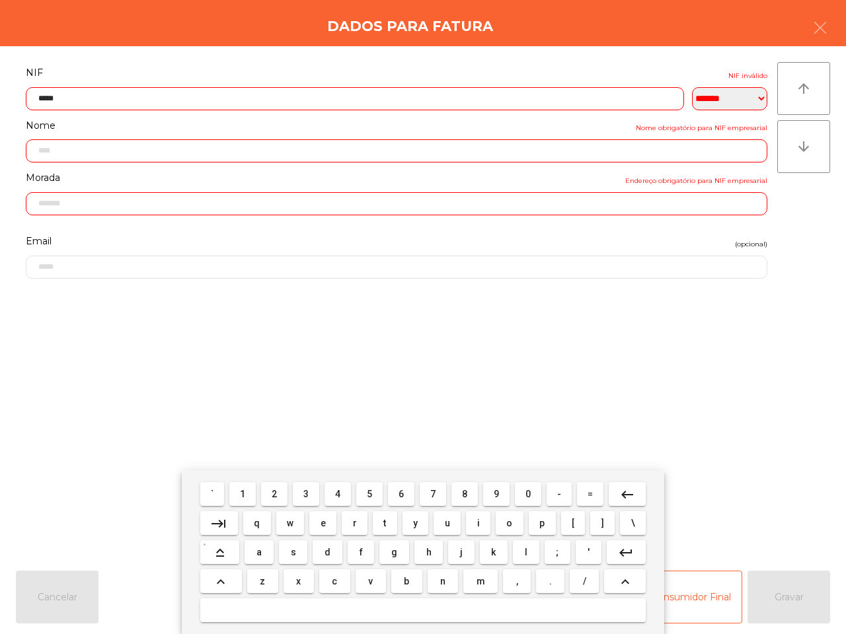
click at [464, 497] on span "8" at bounding box center [464, 494] width 5 height 11
click at [277, 498] on span "2" at bounding box center [274, 494] width 5 height 11
click at [400, 494] on span "6" at bounding box center [400, 494] width 5 height 11
click at [527, 496] on span "0" at bounding box center [527, 494] width 5 height 11
type input "*********"
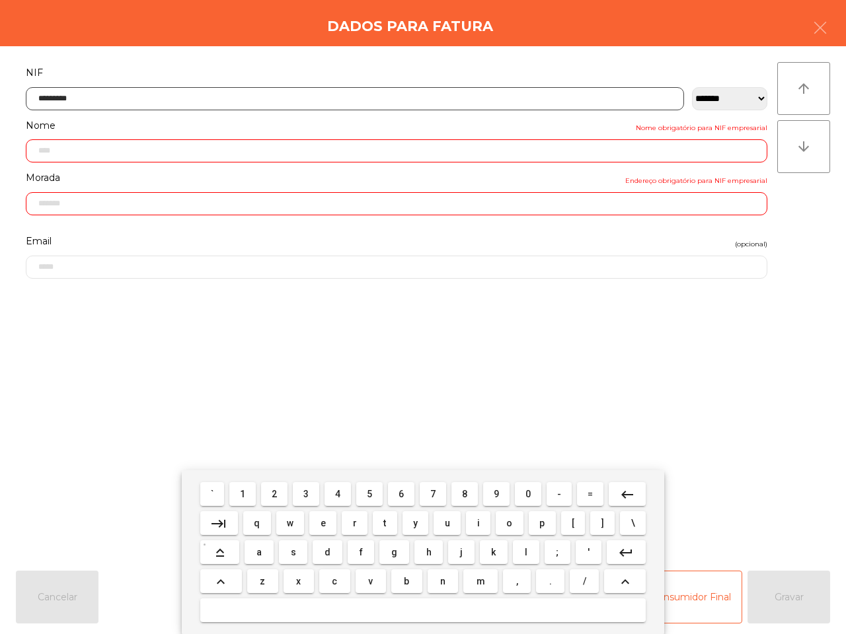
type input "**********"
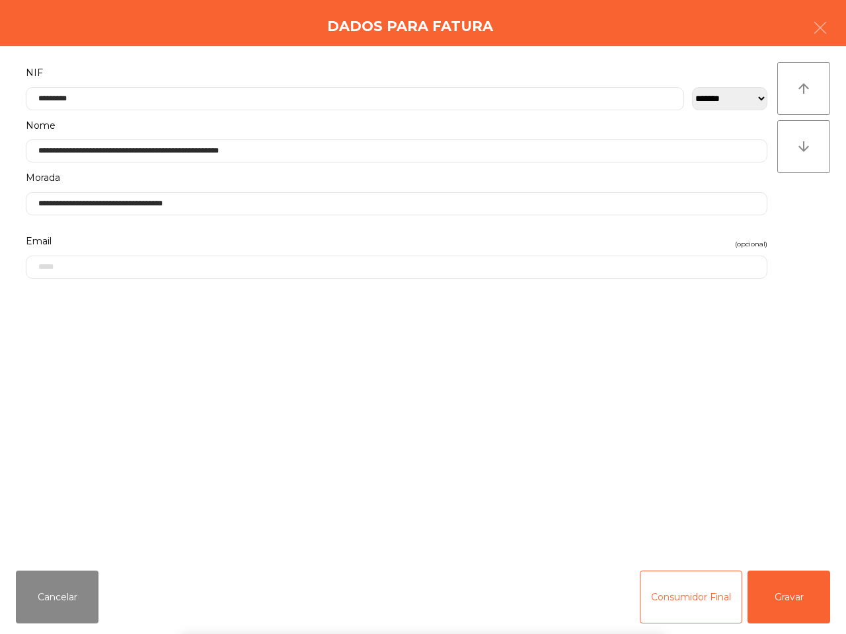
click at [782, 600] on div "` 1 2 3 4 5 6 7 8 9 0 - = keyboard_backspace keyboard_tab q w e r t y u i o p […" at bounding box center [423, 552] width 846 height 164
click at [782, 600] on button "Gravar" at bounding box center [788, 597] width 83 height 53
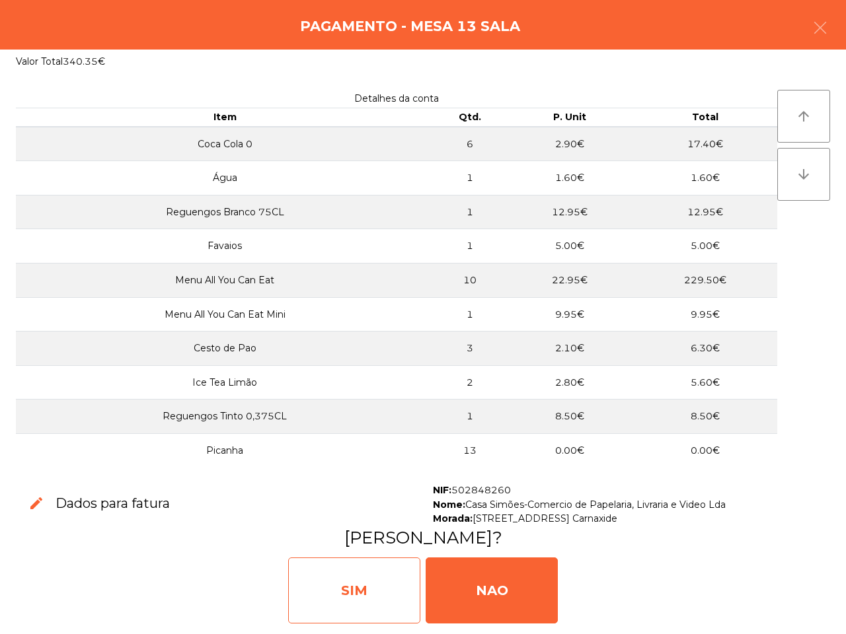
click at [328, 595] on div "SIM" at bounding box center [354, 591] width 132 height 66
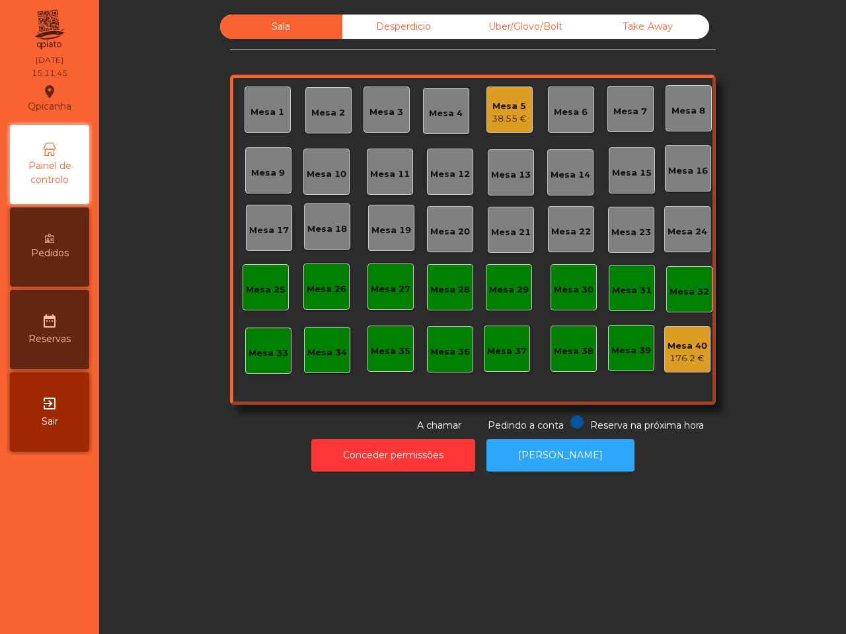
click at [514, 119] on div "38.55 €" at bounding box center [509, 118] width 35 height 13
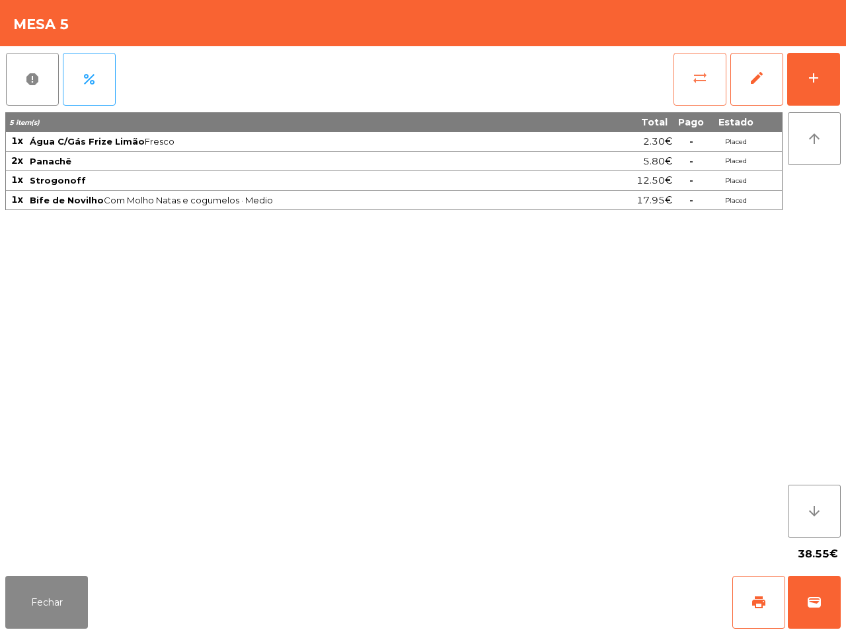
click at [691, 86] on button "sync_alt" at bounding box center [699, 79] width 53 height 53
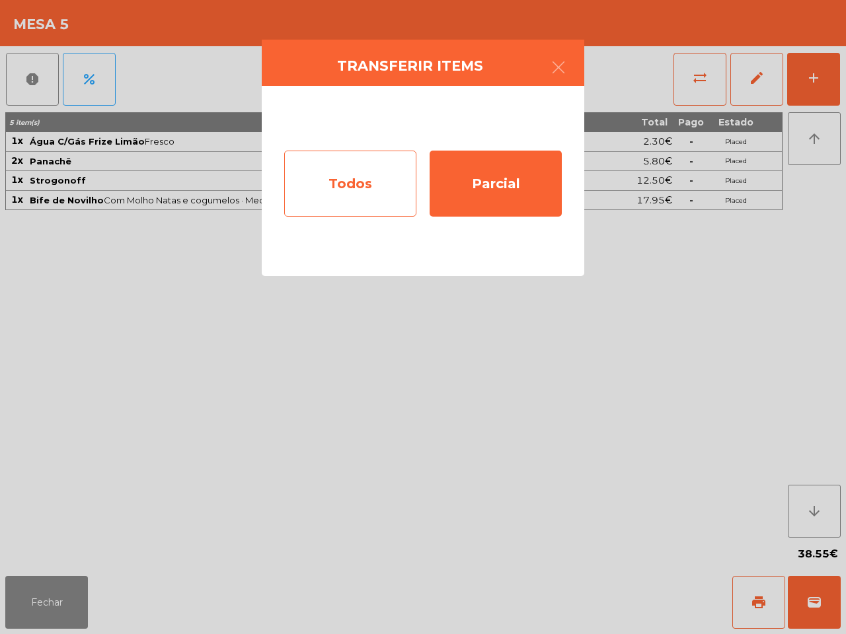
click at [334, 180] on div "Todos" at bounding box center [350, 184] width 132 height 66
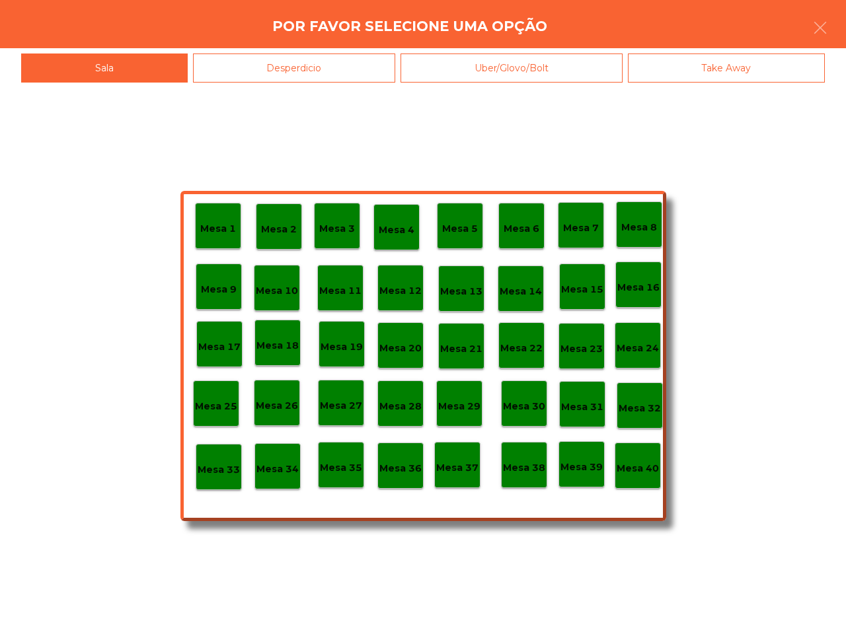
click at [632, 453] on div "Mesa 40" at bounding box center [637, 466] width 46 height 46
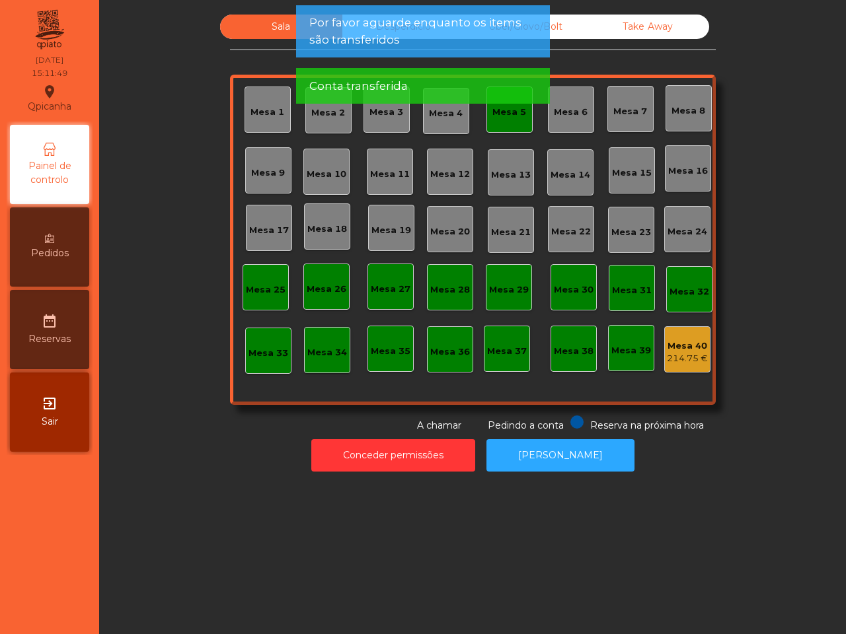
click at [502, 124] on div "Mesa 5" at bounding box center [509, 110] width 46 height 46
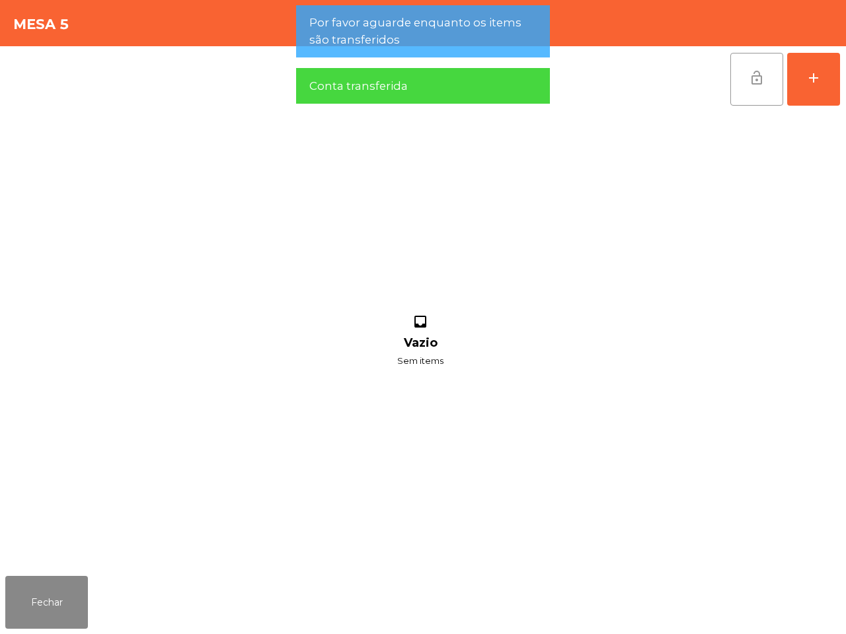
click at [751, 86] on button "lock_open" at bounding box center [756, 79] width 53 height 53
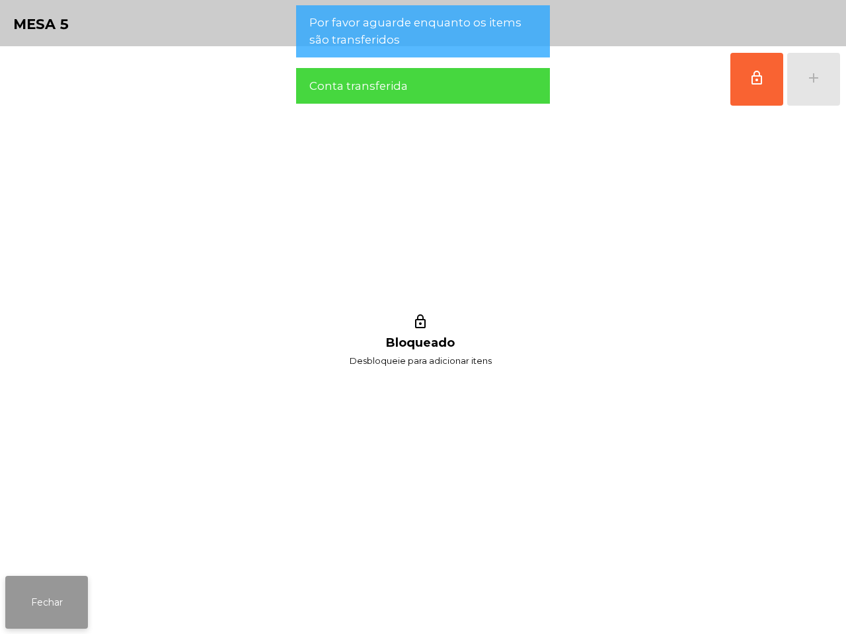
click at [24, 614] on button "Fechar" at bounding box center [46, 602] width 83 height 53
